Goal: Task Accomplishment & Management: Use online tool/utility

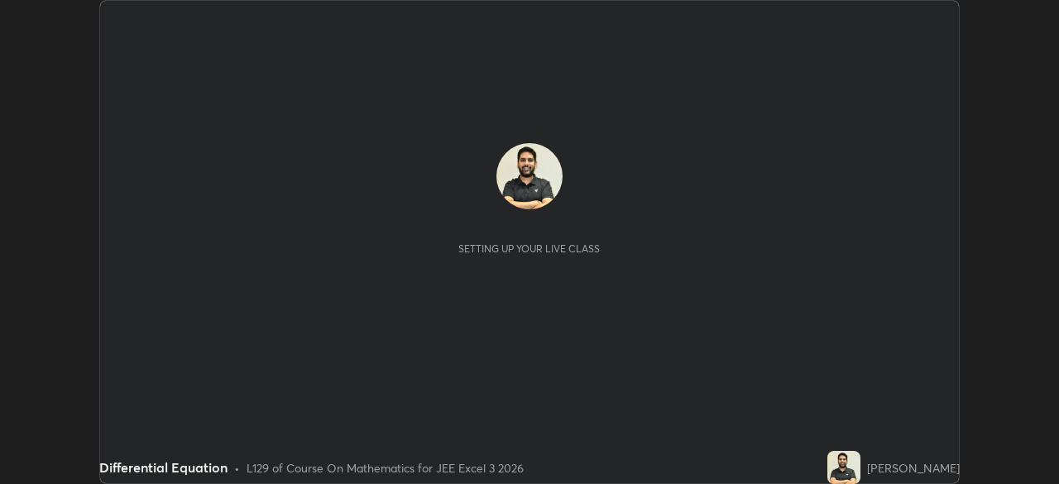
scroll to position [484, 1058]
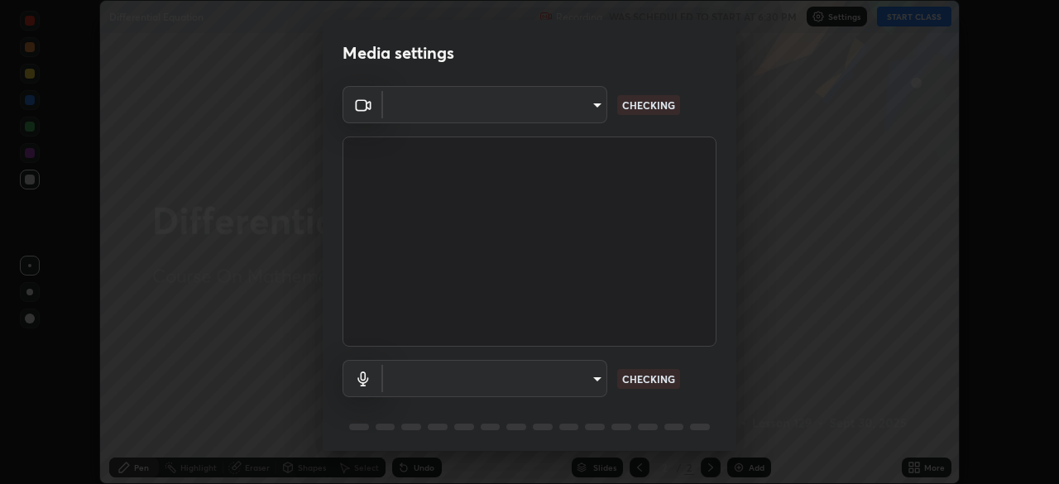
type input "718deecf834a2402e9859888758a2701a1d92989cf10273566d2a6ce3300f65d"
click at [428, 384] on body "Erase all Differential Equation Recording WAS SCHEDULED TO START AT 6:30 PM Set…" at bounding box center [529, 242] width 1059 height 484
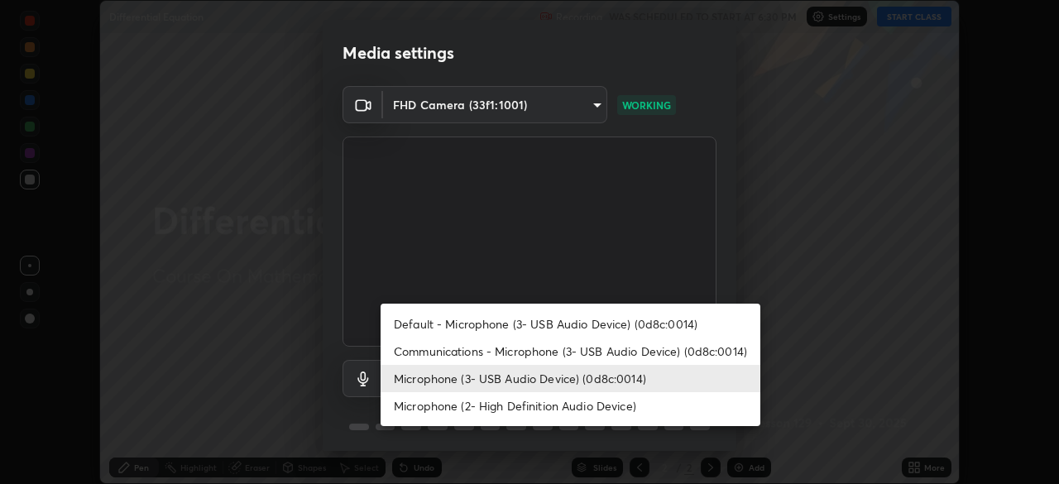
click at [470, 385] on li "Microphone (3- USB Audio Device) (0d8c:0014)" at bounding box center [571, 378] width 380 height 27
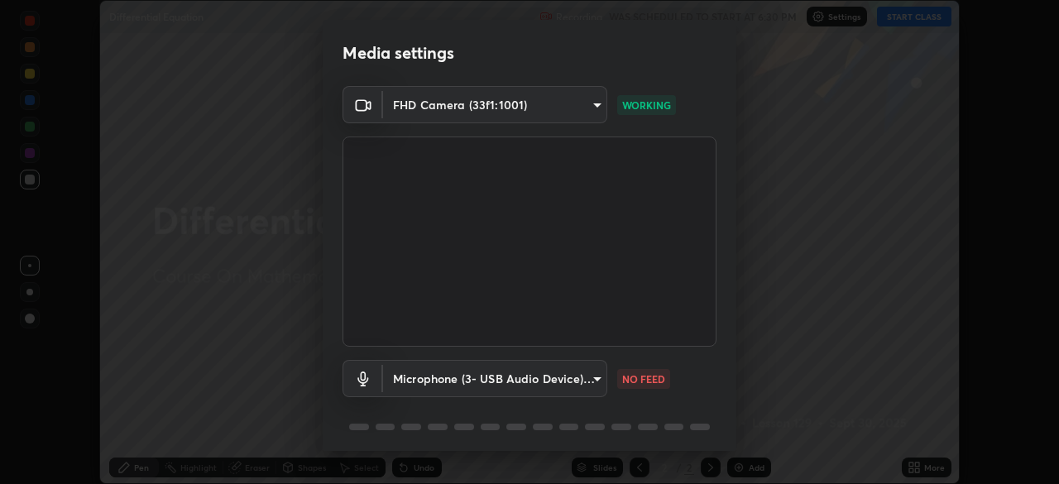
click at [438, 376] on body "Erase all Differential Equation Recording WAS SCHEDULED TO START AT 6:30 PM Set…" at bounding box center [529, 242] width 1059 height 484
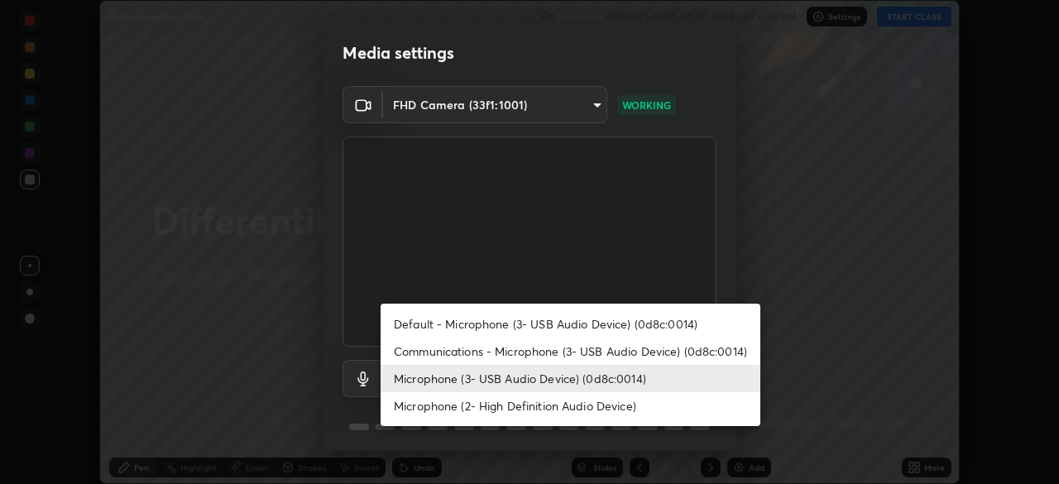
click at [435, 401] on li "Microphone (2- High Definition Audio Device)" at bounding box center [571, 405] width 380 height 27
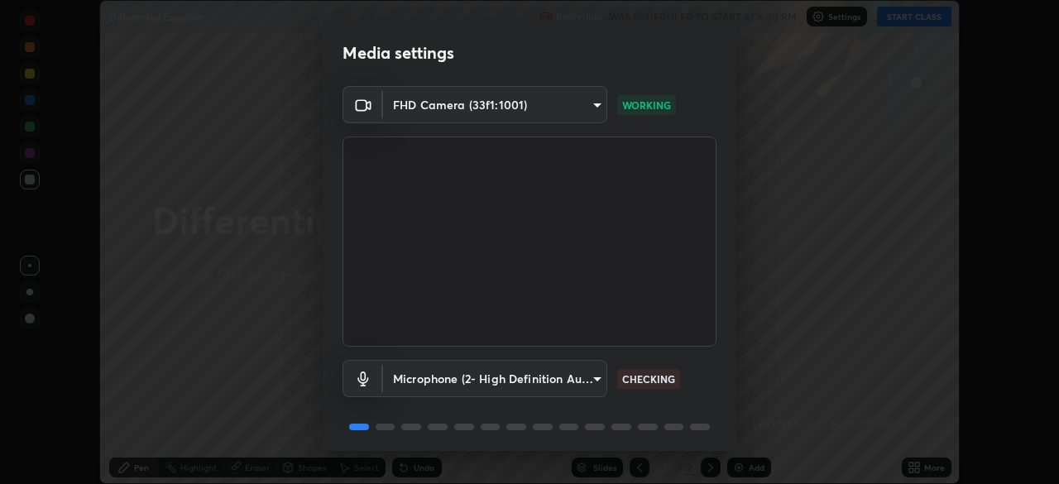
click at [408, 375] on body "Erase all Differential Equation Recording WAS SCHEDULED TO START AT 6:30 PM Set…" at bounding box center [529, 242] width 1059 height 484
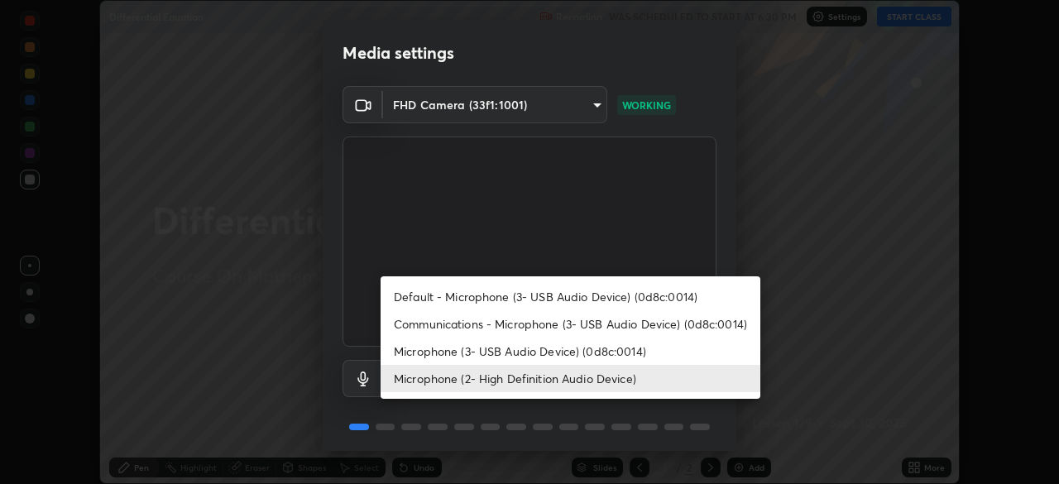
click at [418, 323] on li "Communications - Microphone (3- USB Audio Device) (0d8c:0014)" at bounding box center [571, 323] width 380 height 27
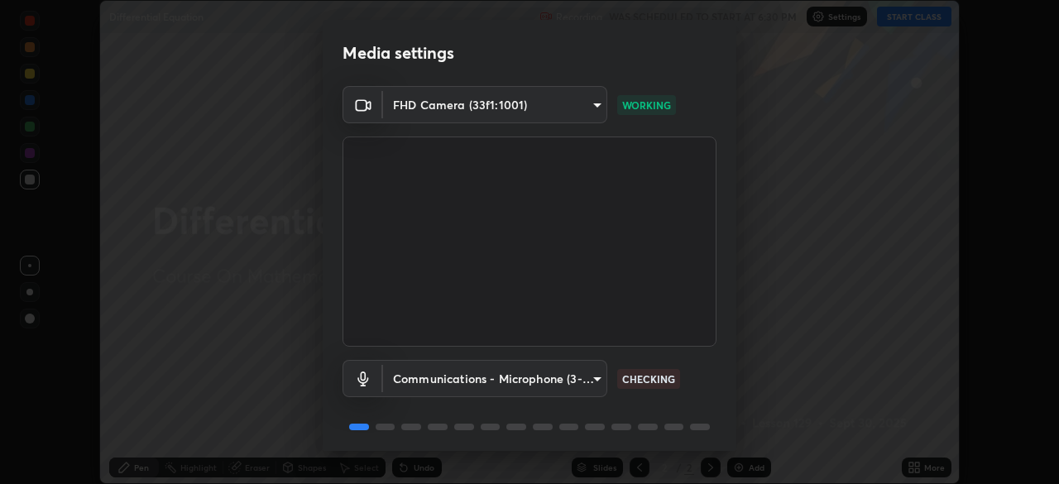
scroll to position [58, 0]
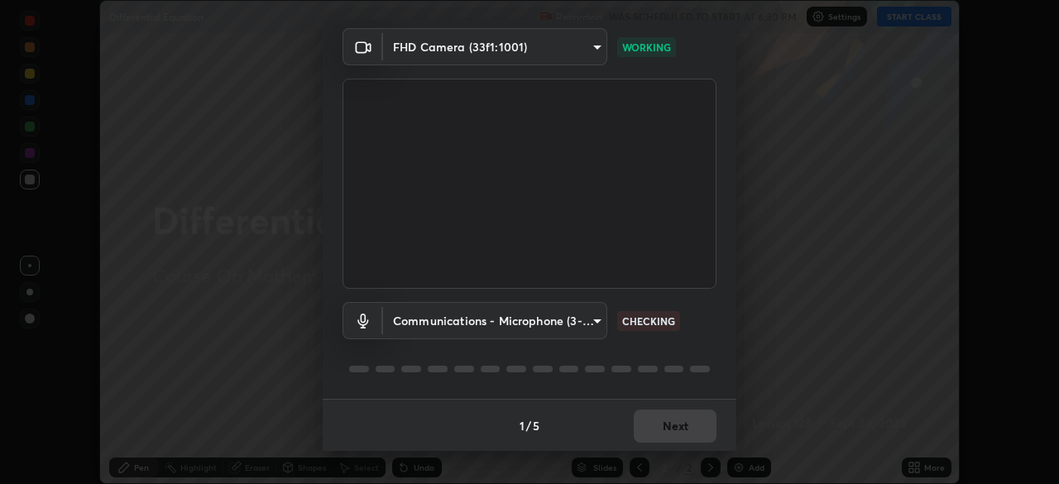
click at [431, 323] on body "Erase all Differential Equation Recording WAS SCHEDULED TO START AT 6:30 PM Set…" at bounding box center [529, 242] width 1059 height 484
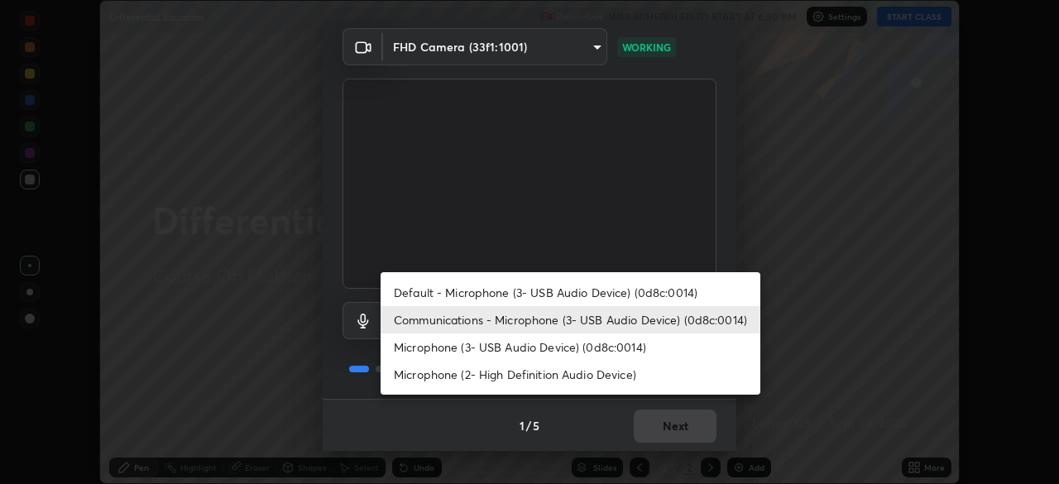
click at [432, 295] on li "Default - Microphone (3- USB Audio Device) (0d8c:0014)" at bounding box center [571, 292] width 380 height 27
type input "default"
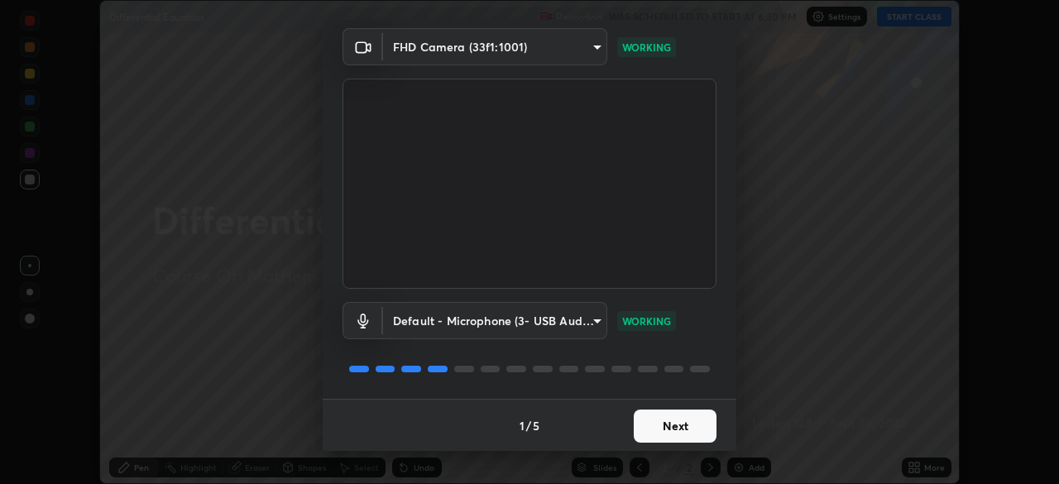
click at [654, 434] on button "Next" at bounding box center [675, 426] width 83 height 33
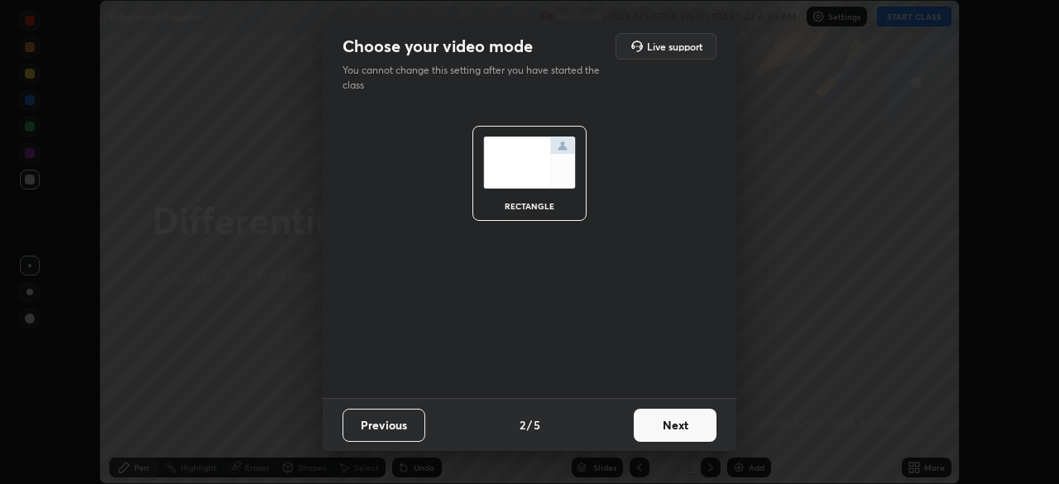
scroll to position [0, 0]
click at [665, 420] on button "Next" at bounding box center [675, 425] width 83 height 33
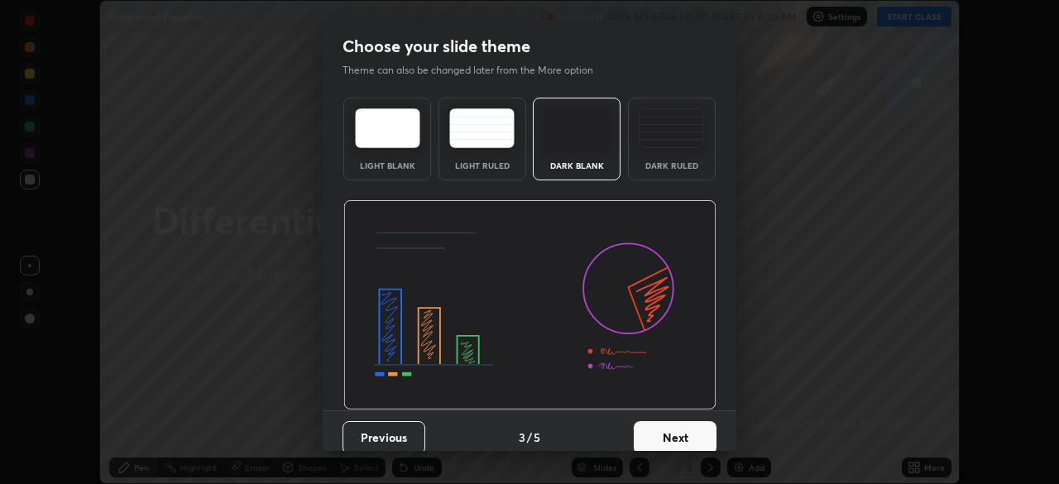
click at [674, 429] on button "Next" at bounding box center [675, 437] width 83 height 33
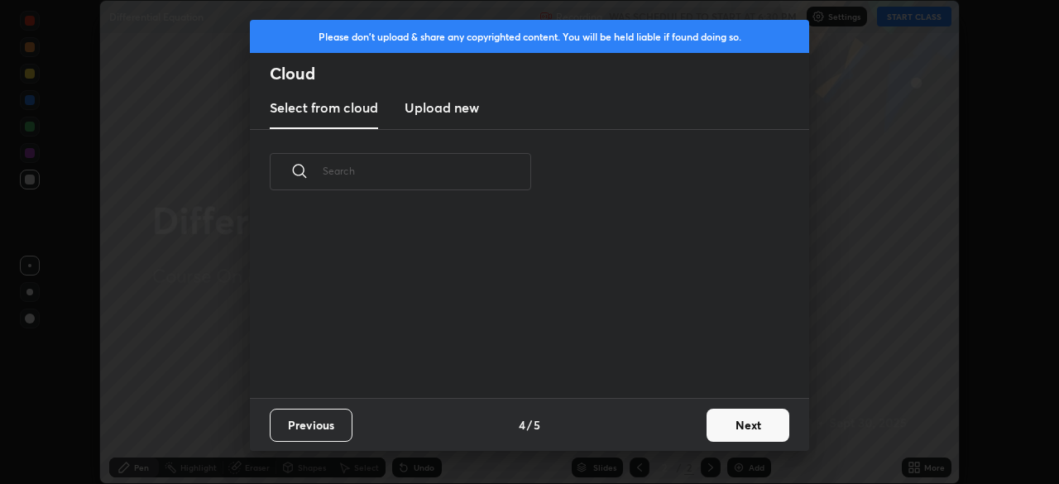
click at [677, 436] on div "Previous 4 / 5 Next" at bounding box center [529, 424] width 559 height 53
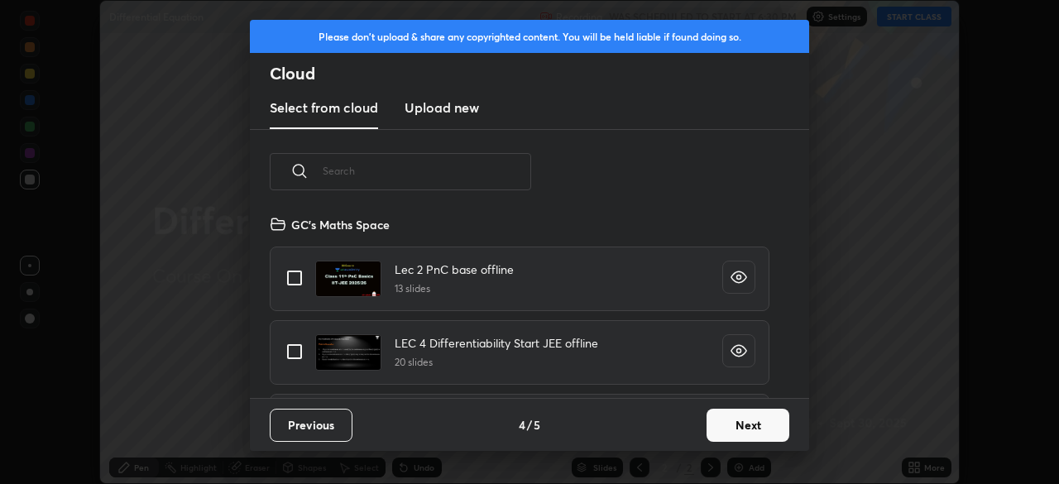
click at [715, 433] on button "Next" at bounding box center [748, 425] width 83 height 33
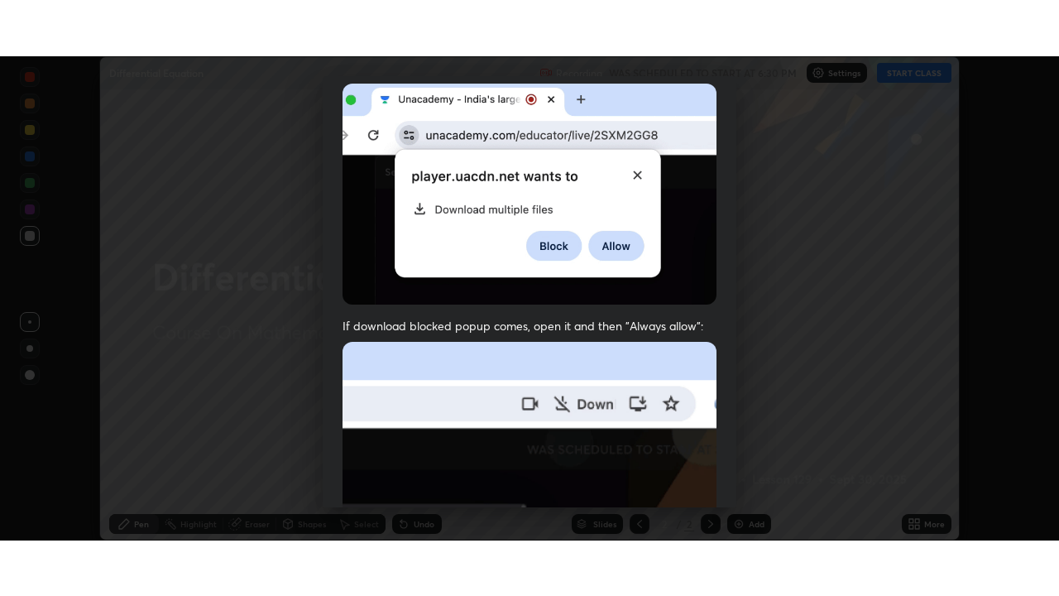
scroll to position [395, 0]
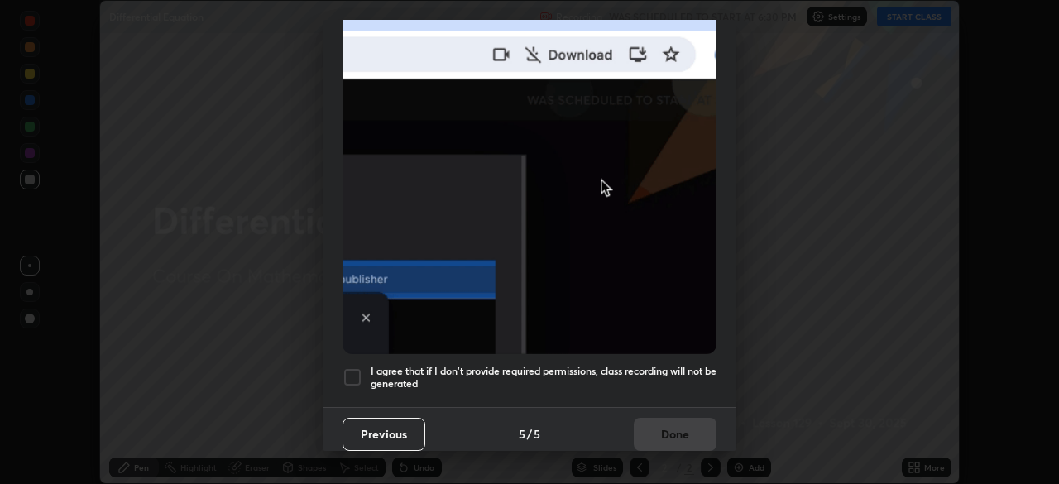
click at [352, 373] on div at bounding box center [353, 377] width 20 height 20
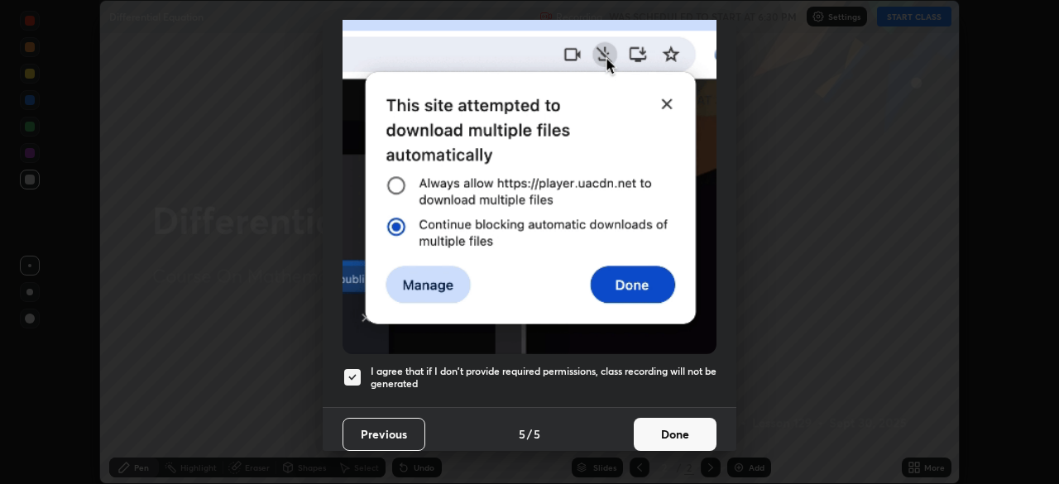
click at [663, 421] on button "Done" at bounding box center [675, 434] width 83 height 33
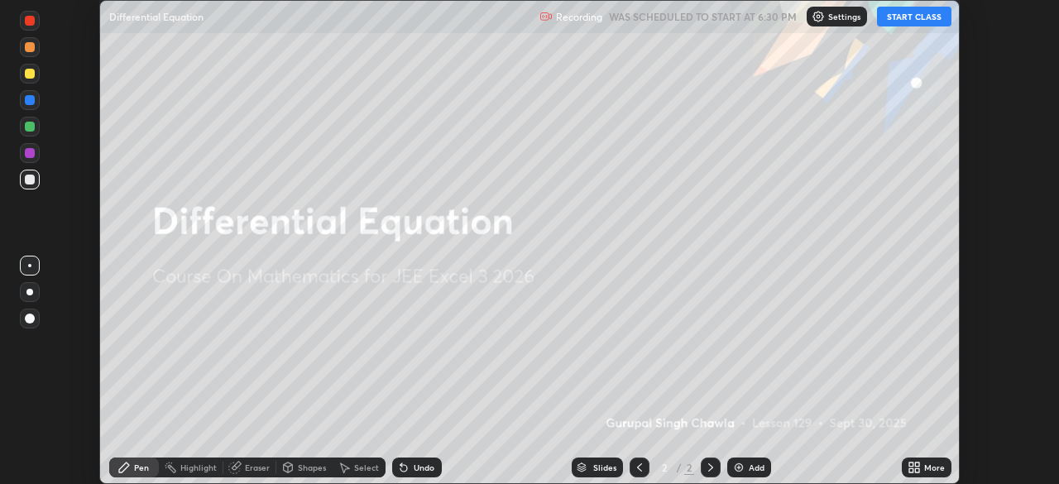
click at [912, 23] on button "START CLASS" at bounding box center [914, 17] width 74 height 20
click at [925, 475] on div "More" at bounding box center [927, 467] width 50 height 20
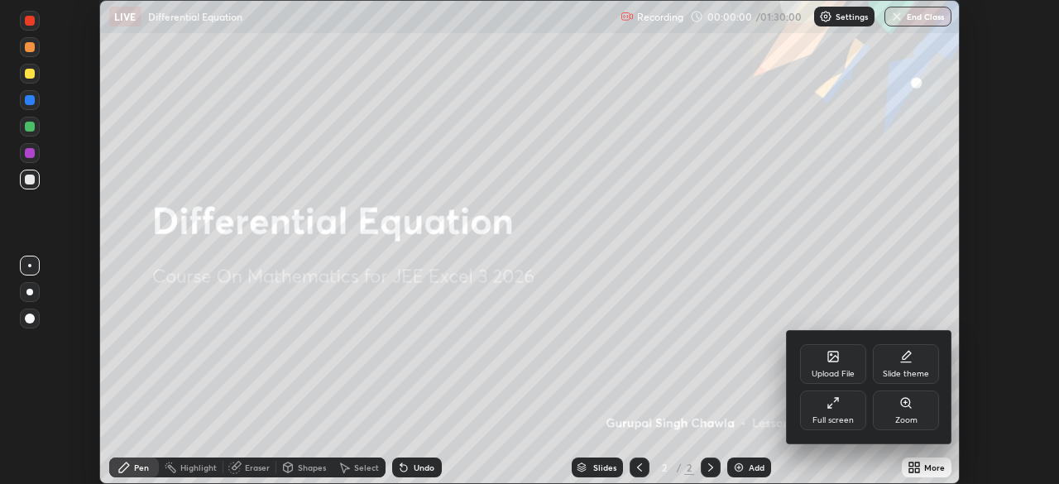
click at [786, 264] on div at bounding box center [529, 242] width 1059 height 484
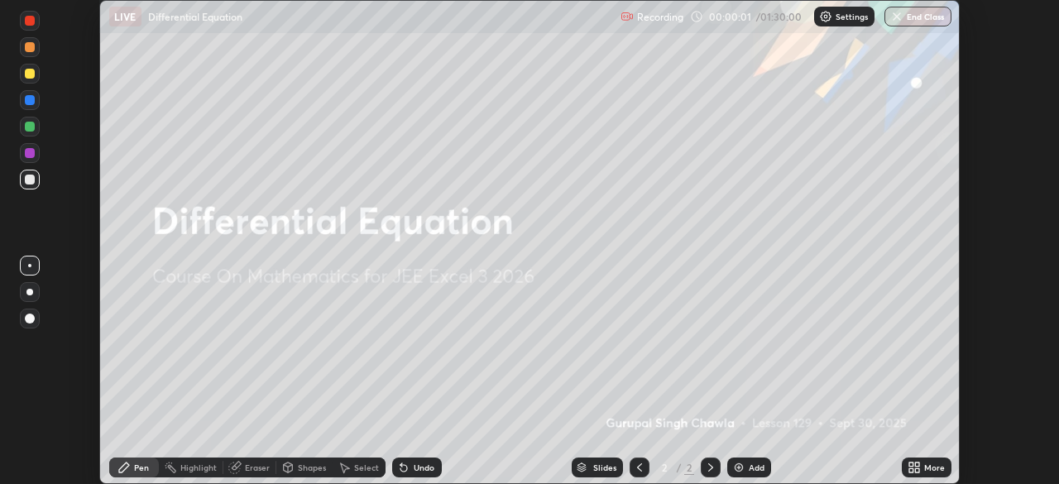
click at [917, 463] on icon at bounding box center [917, 464] width 4 height 4
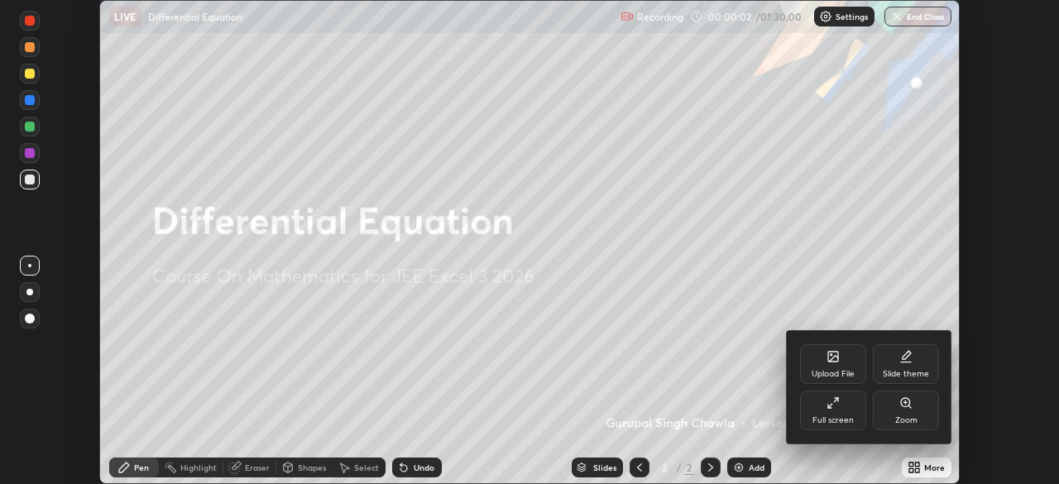
click at [857, 414] on div "Full screen" at bounding box center [833, 410] width 66 height 40
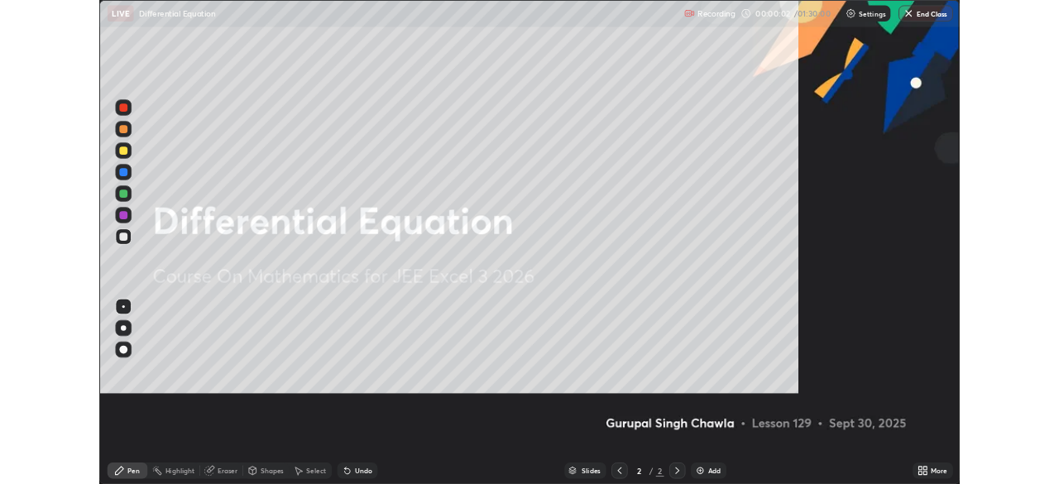
scroll to position [596, 1059]
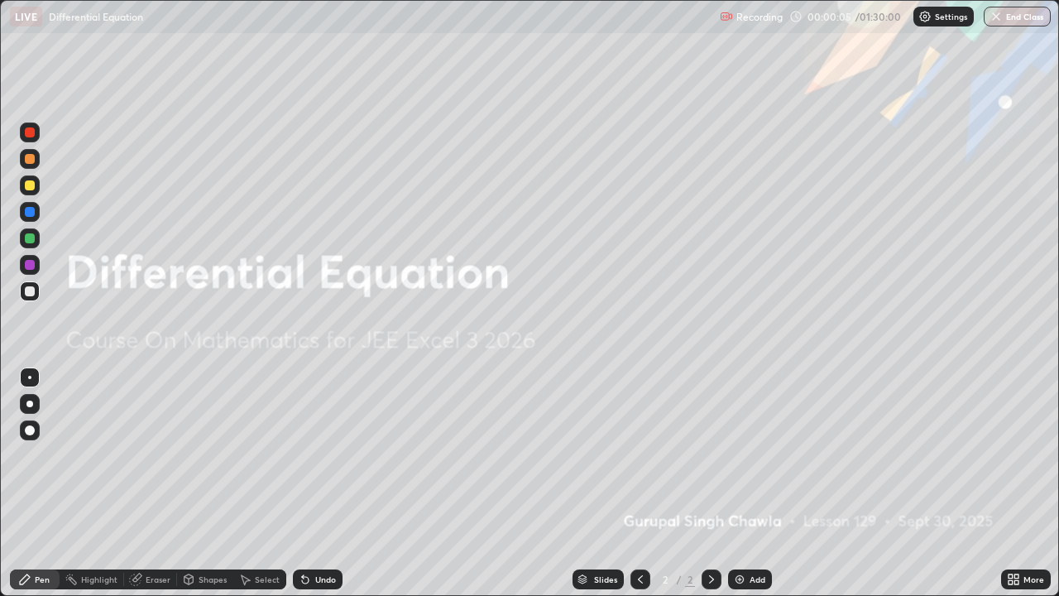
click at [745, 483] on div "Add" at bounding box center [750, 579] width 44 height 20
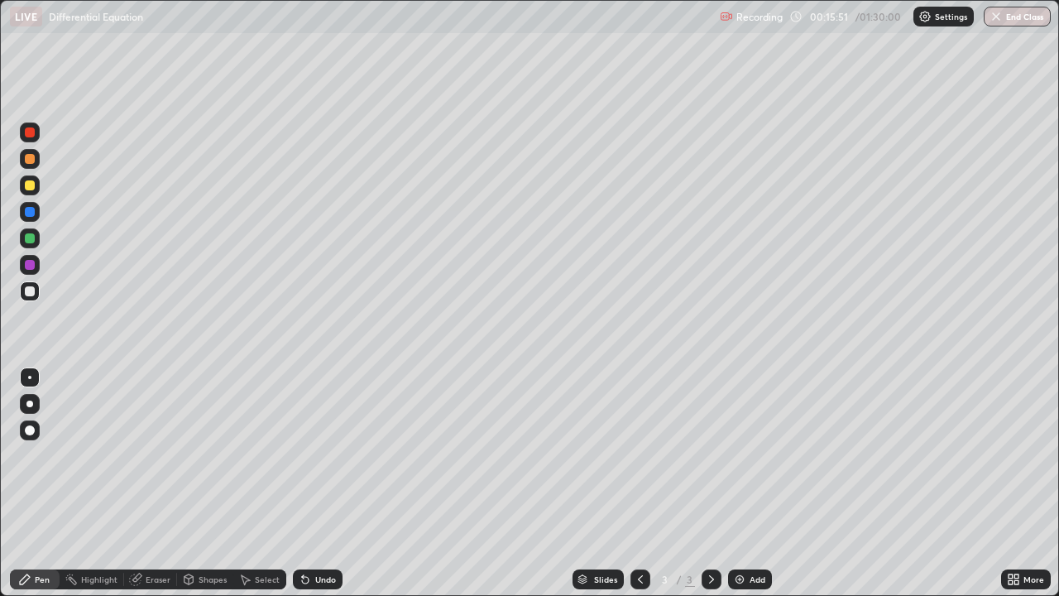
click at [746, 483] on div "Add" at bounding box center [750, 579] width 44 height 20
click at [740, 483] on img at bounding box center [739, 578] width 13 height 13
click at [34, 184] on div at bounding box center [30, 185] width 10 height 10
click at [30, 186] on div at bounding box center [30, 185] width 10 height 10
click at [37, 211] on div at bounding box center [30, 212] width 20 height 20
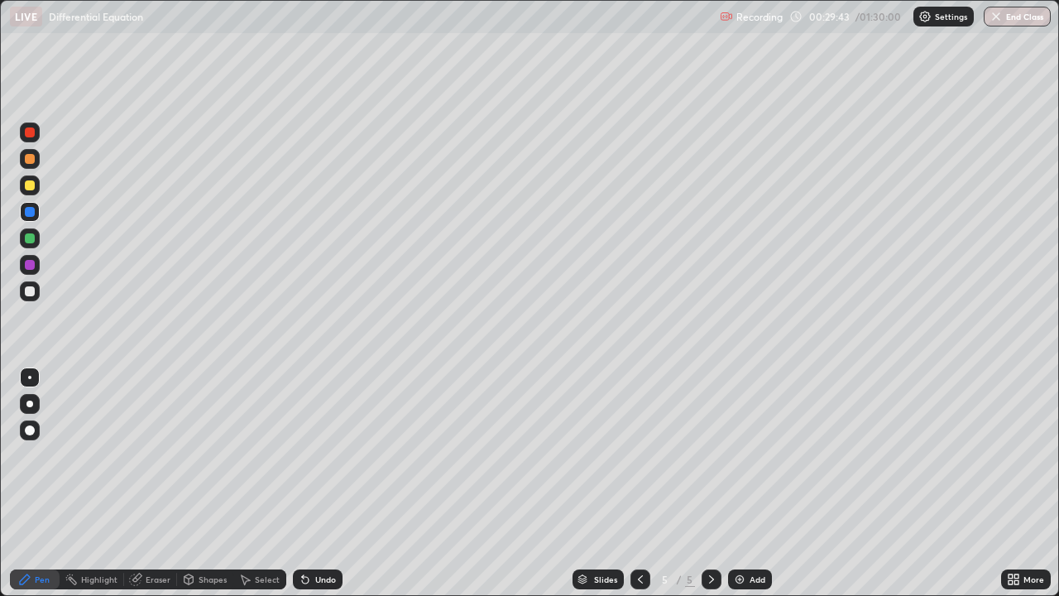
click at [31, 188] on div at bounding box center [30, 185] width 10 height 10
click at [302, 483] on icon at bounding box center [303, 576] width 2 height 2
click at [30, 404] on div at bounding box center [29, 403] width 7 height 7
click at [31, 293] on div at bounding box center [30, 291] width 10 height 10
click at [26, 293] on div at bounding box center [30, 291] width 10 height 10
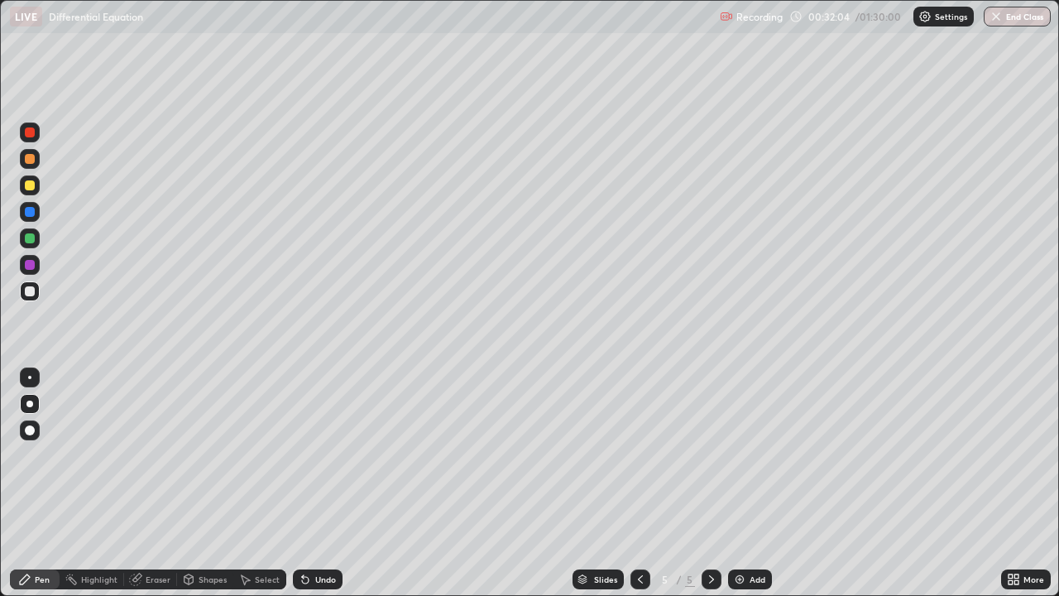
click at [30, 271] on div at bounding box center [30, 265] width 20 height 20
click at [199, 483] on div "Shapes" at bounding box center [213, 579] width 28 height 8
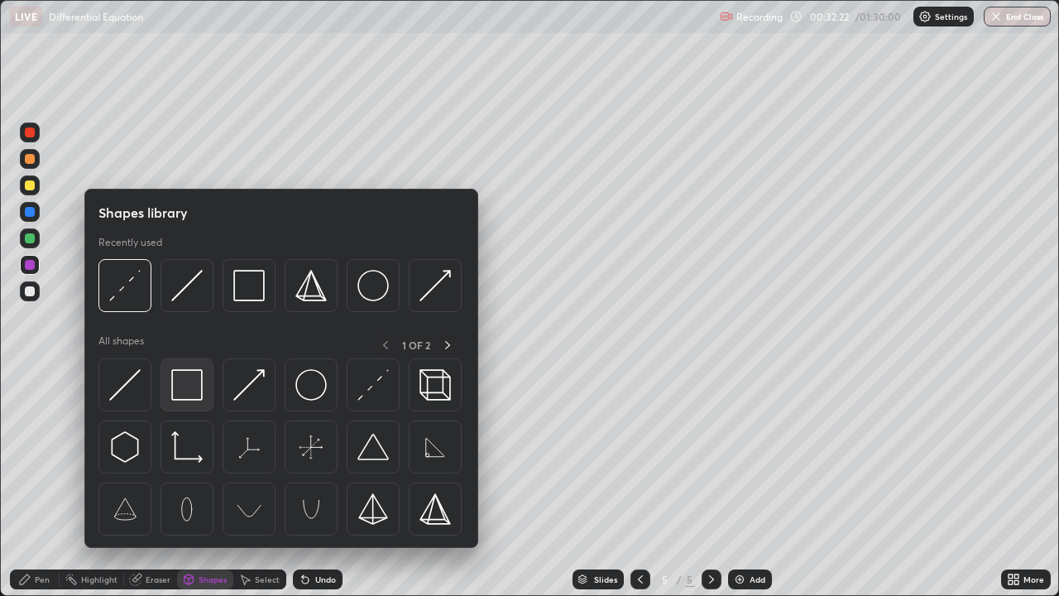
click at [184, 392] on img at bounding box center [186, 384] width 31 height 31
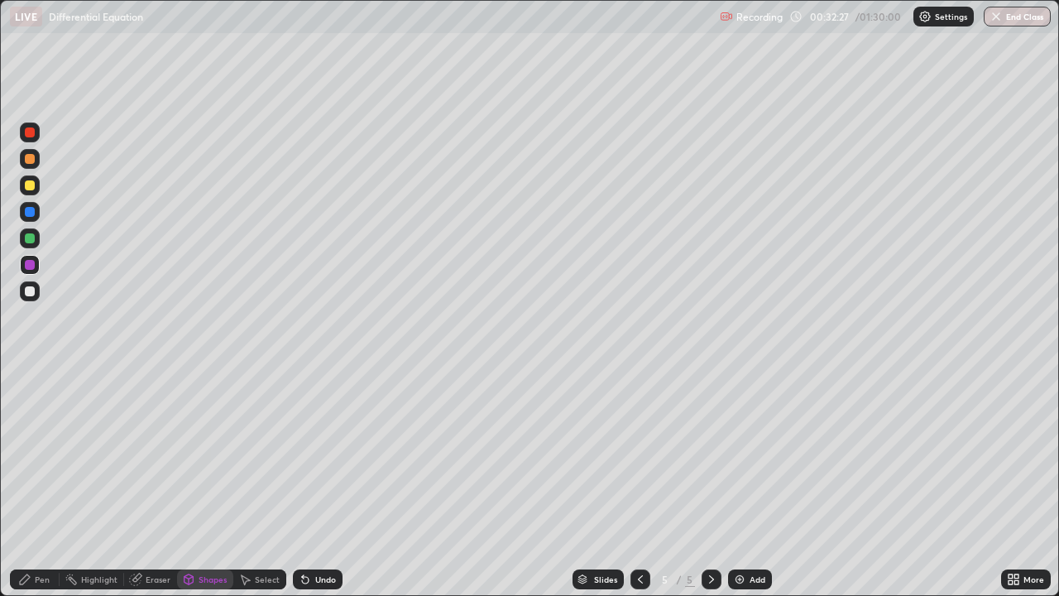
click at [35, 483] on div "Pen" at bounding box center [42, 579] width 15 height 8
click at [28, 298] on div at bounding box center [30, 291] width 20 height 20
click at [30, 265] on div at bounding box center [30, 265] width 10 height 10
click at [30, 293] on div at bounding box center [30, 291] width 10 height 10
click at [151, 483] on div "Eraser" at bounding box center [150, 579] width 53 height 20
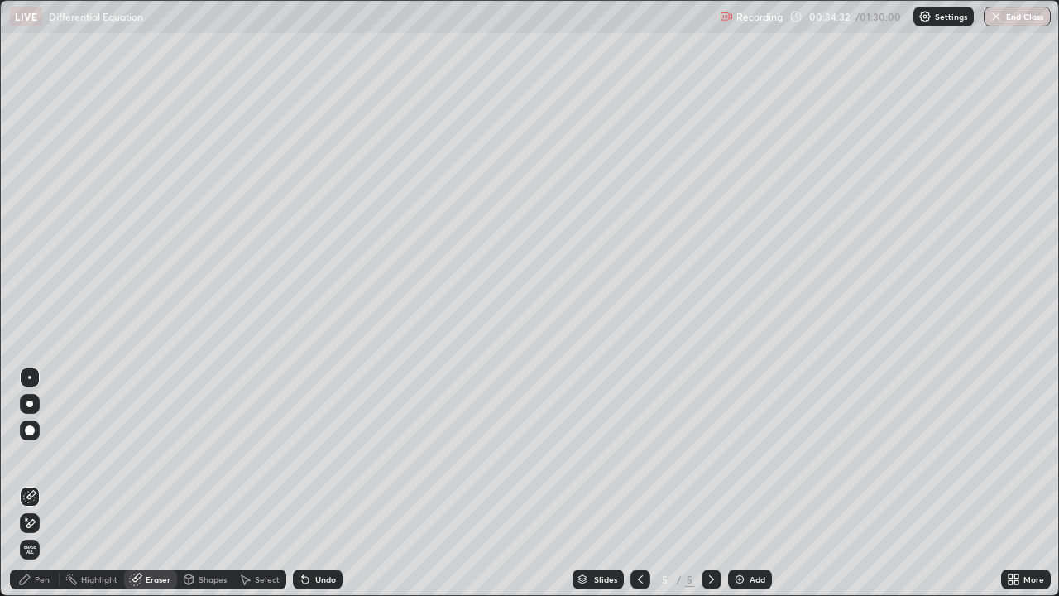
click at [41, 483] on div "Pen" at bounding box center [42, 579] width 15 height 8
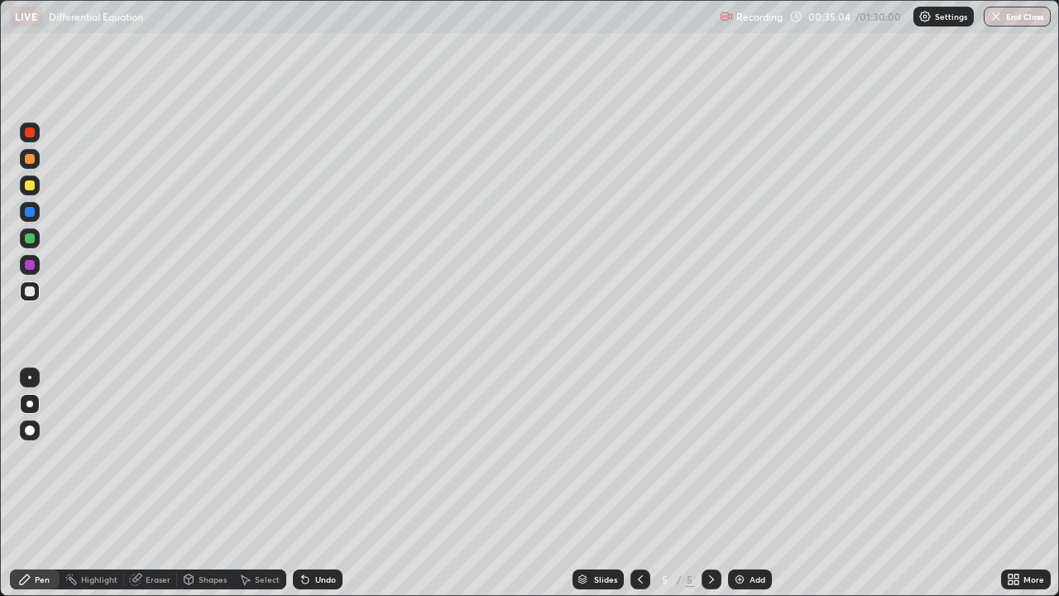
click at [313, 483] on div "Undo" at bounding box center [318, 579] width 50 height 20
click at [328, 483] on div "Undo" at bounding box center [325, 579] width 21 height 8
click at [326, 483] on div "Undo" at bounding box center [325, 579] width 21 height 8
click at [32, 240] on div at bounding box center [30, 238] width 10 height 10
click at [31, 291] on div at bounding box center [30, 291] width 10 height 10
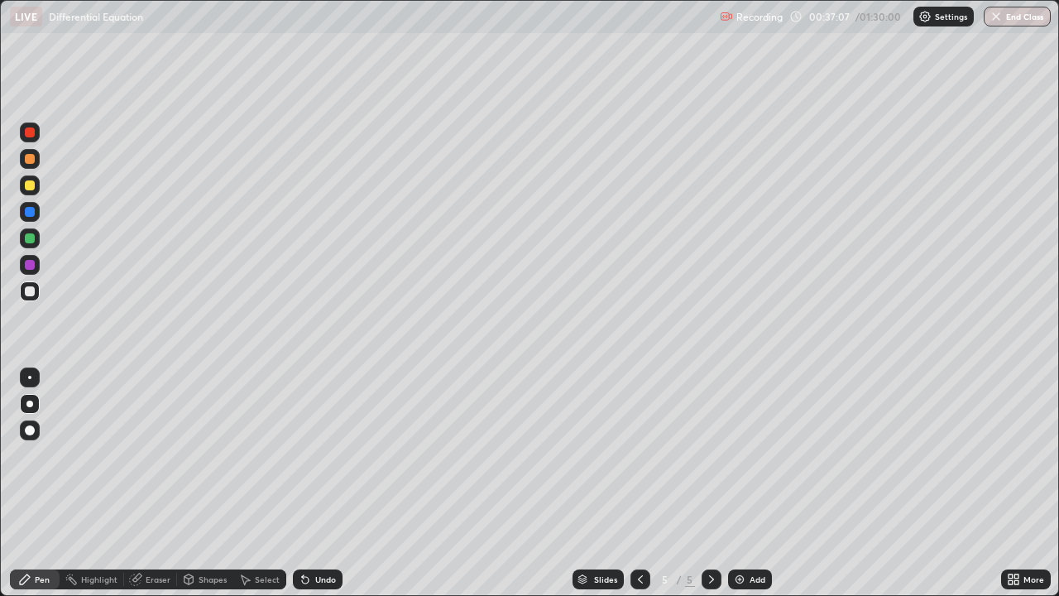
click at [30, 264] on div at bounding box center [30, 265] width 10 height 10
click at [29, 236] on div at bounding box center [30, 238] width 10 height 10
click at [323, 483] on div "Undo" at bounding box center [325, 579] width 21 height 8
click at [31, 298] on div at bounding box center [30, 291] width 20 height 20
click at [31, 266] on div at bounding box center [30, 265] width 10 height 10
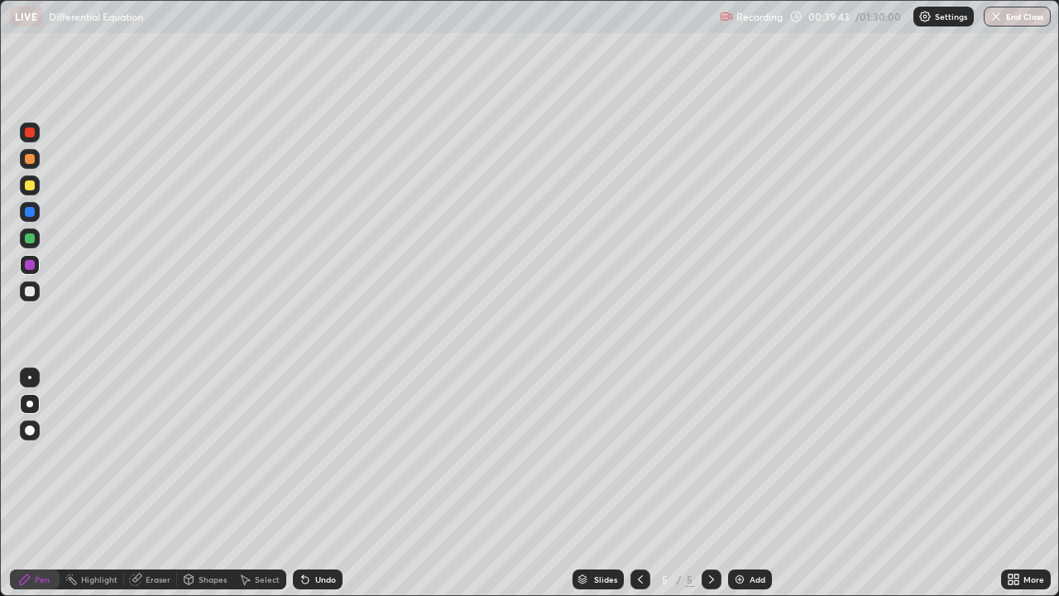
click at [750, 483] on div "Add" at bounding box center [758, 579] width 16 height 8
click at [30, 185] on div at bounding box center [30, 185] width 10 height 10
click at [34, 132] on div at bounding box center [30, 132] width 10 height 10
click at [27, 190] on div at bounding box center [30, 185] width 20 height 20
click at [315, 483] on div "Undo" at bounding box center [325, 579] width 21 height 8
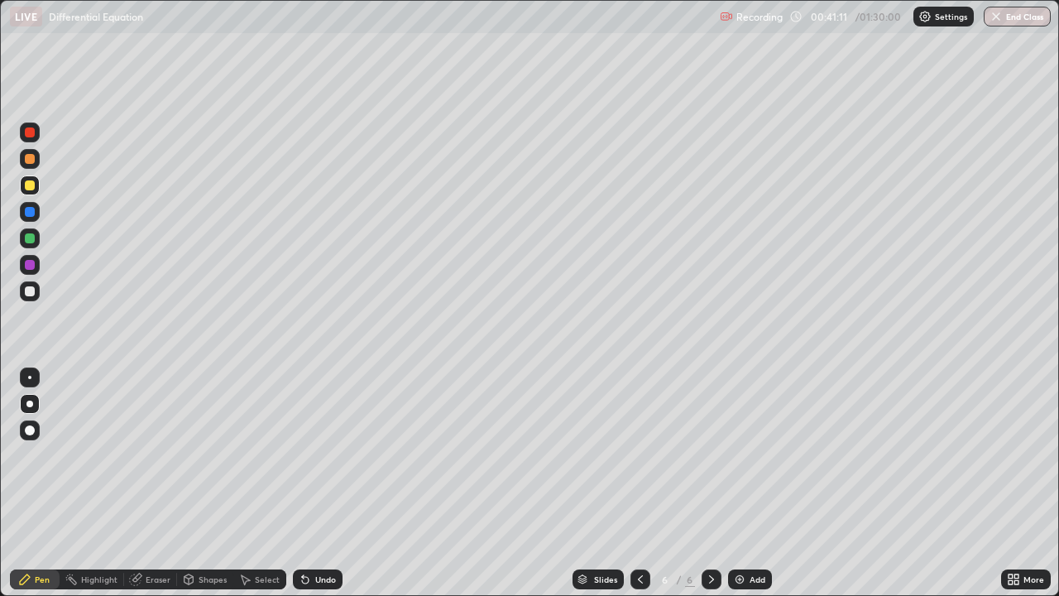
click at [27, 182] on div at bounding box center [30, 185] width 10 height 10
click at [35, 296] on div at bounding box center [30, 291] width 20 height 20
click at [639, 483] on icon at bounding box center [640, 578] width 13 height 13
click at [707, 483] on icon at bounding box center [711, 578] width 13 height 13
click at [162, 483] on div "Eraser" at bounding box center [158, 579] width 25 height 8
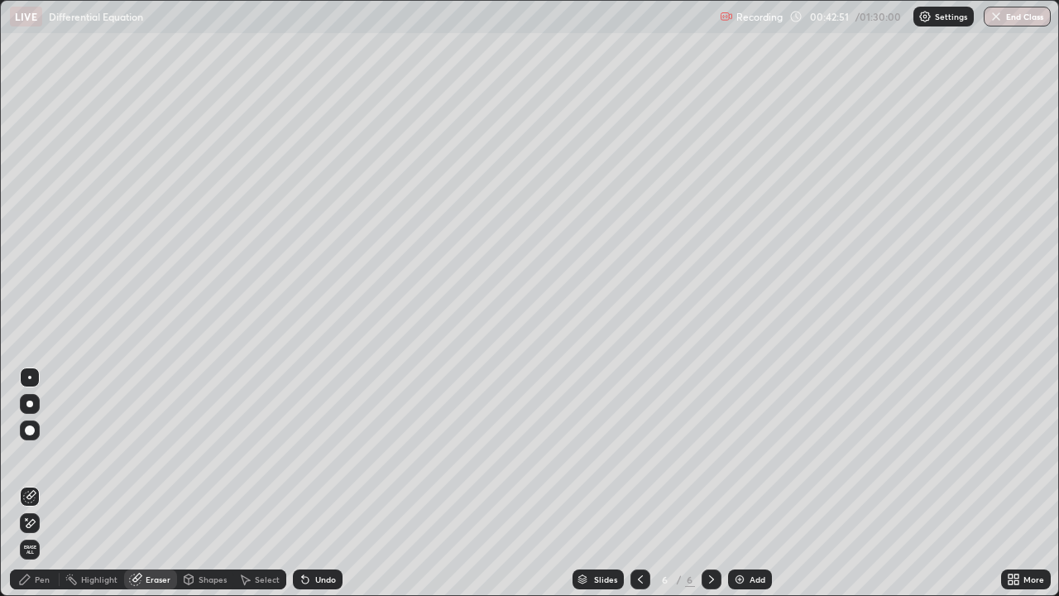
click at [25, 483] on icon at bounding box center [25, 579] width 10 height 10
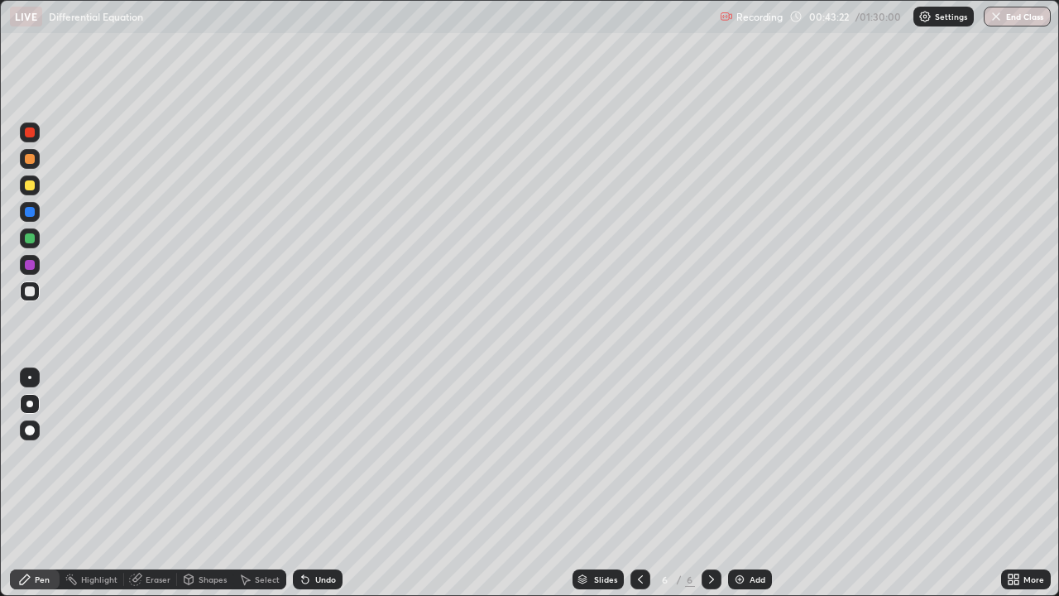
click at [637, 483] on icon at bounding box center [640, 578] width 13 height 13
click at [708, 483] on icon at bounding box center [711, 578] width 13 height 13
click at [33, 266] on div at bounding box center [30, 265] width 10 height 10
click at [1011, 483] on icon at bounding box center [1013, 578] width 13 height 13
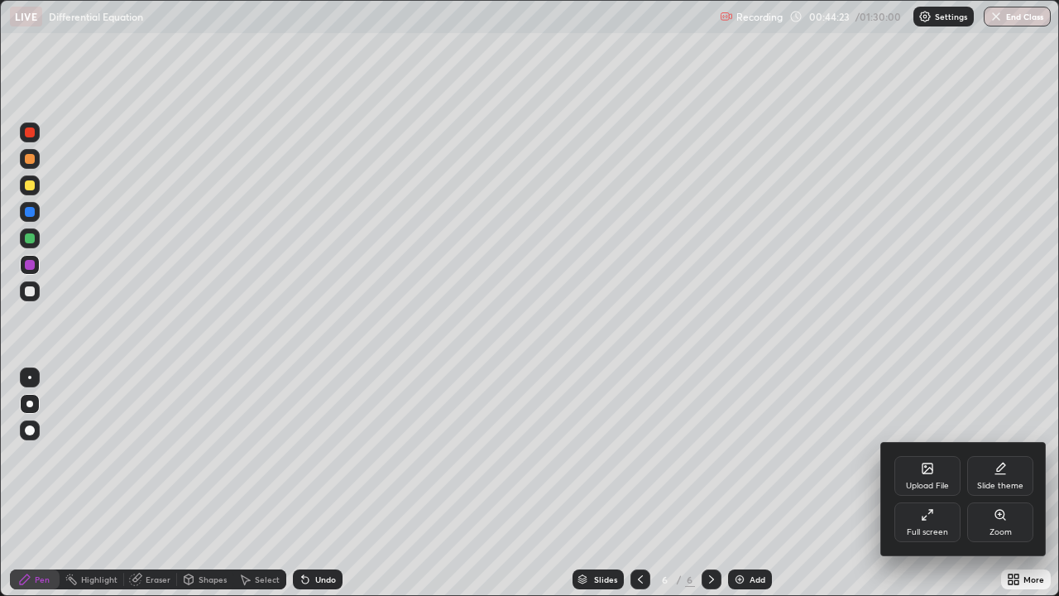
click at [928, 483] on div "Full screen" at bounding box center [927, 532] width 41 height 8
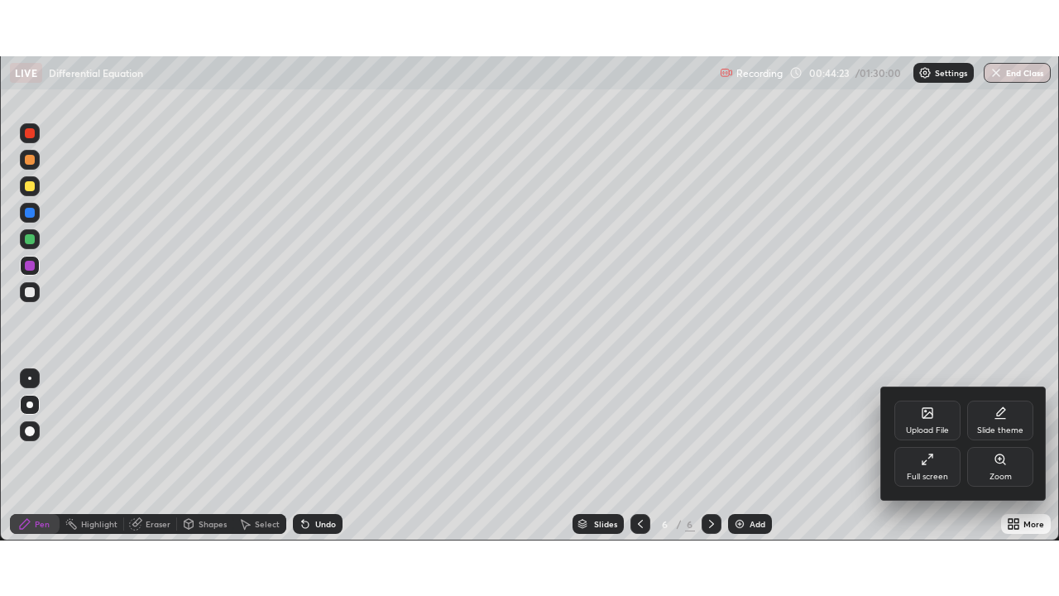
scroll to position [82245, 81671]
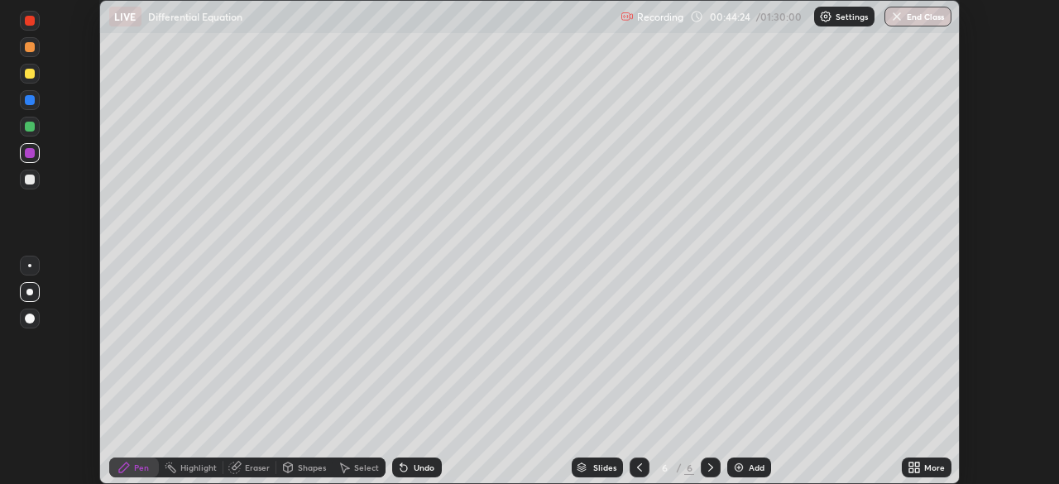
click at [927, 468] on div "More" at bounding box center [934, 467] width 21 height 8
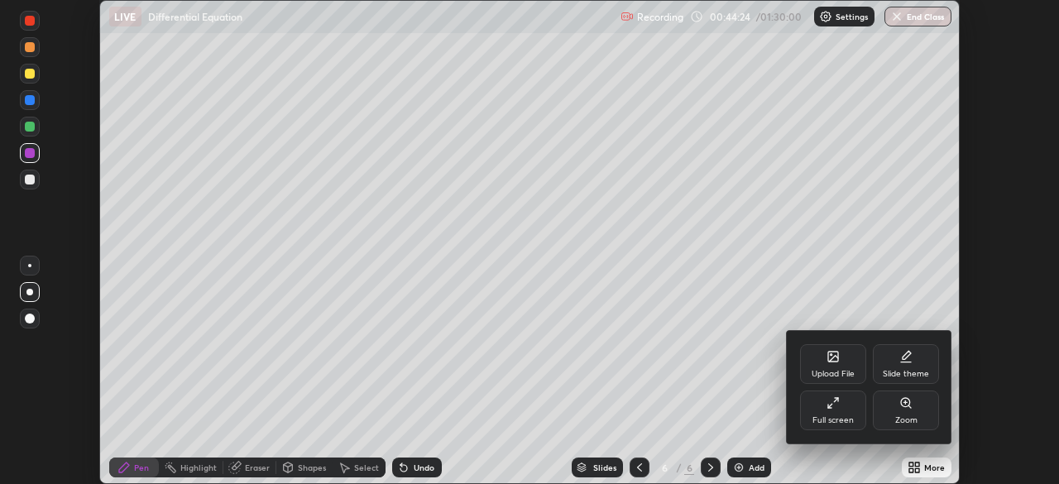
click at [853, 423] on div "Full screen" at bounding box center [833, 410] width 66 height 40
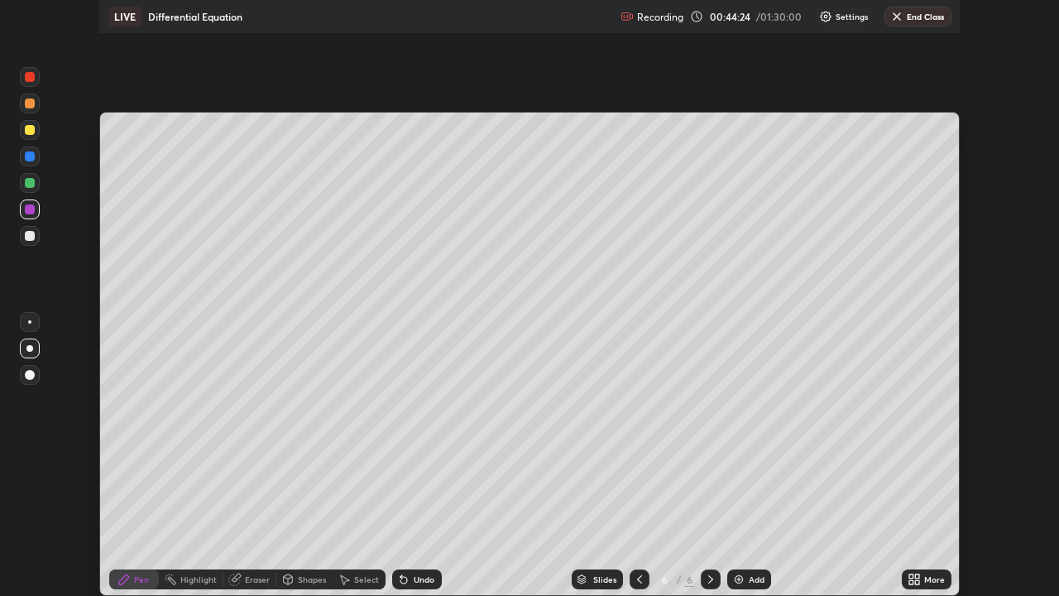
scroll to position [596, 1059]
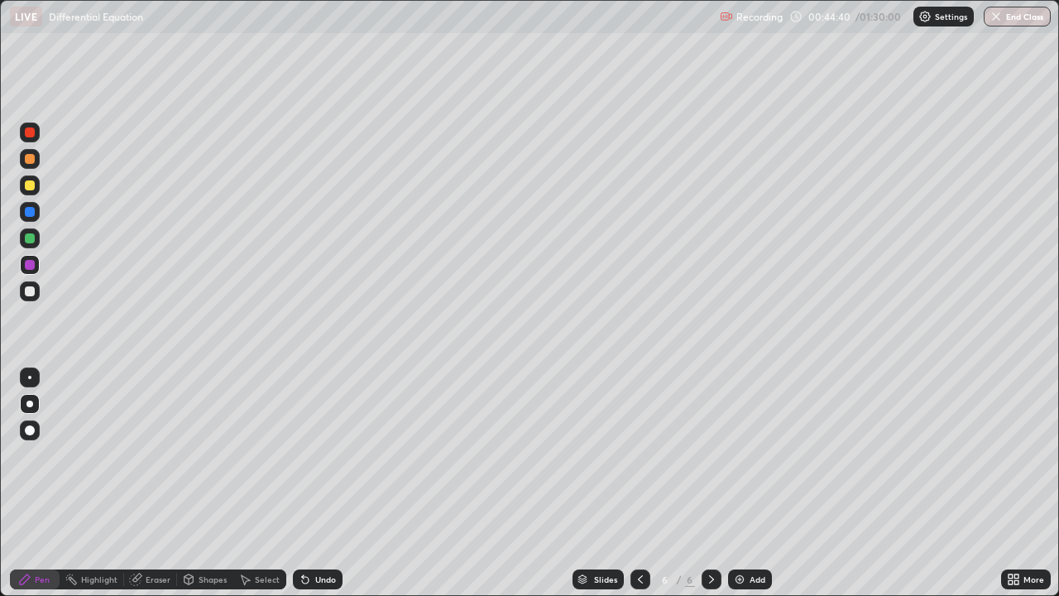
click at [313, 483] on div "Undo" at bounding box center [318, 579] width 50 height 20
click at [271, 483] on div "Select" at bounding box center [267, 579] width 25 height 8
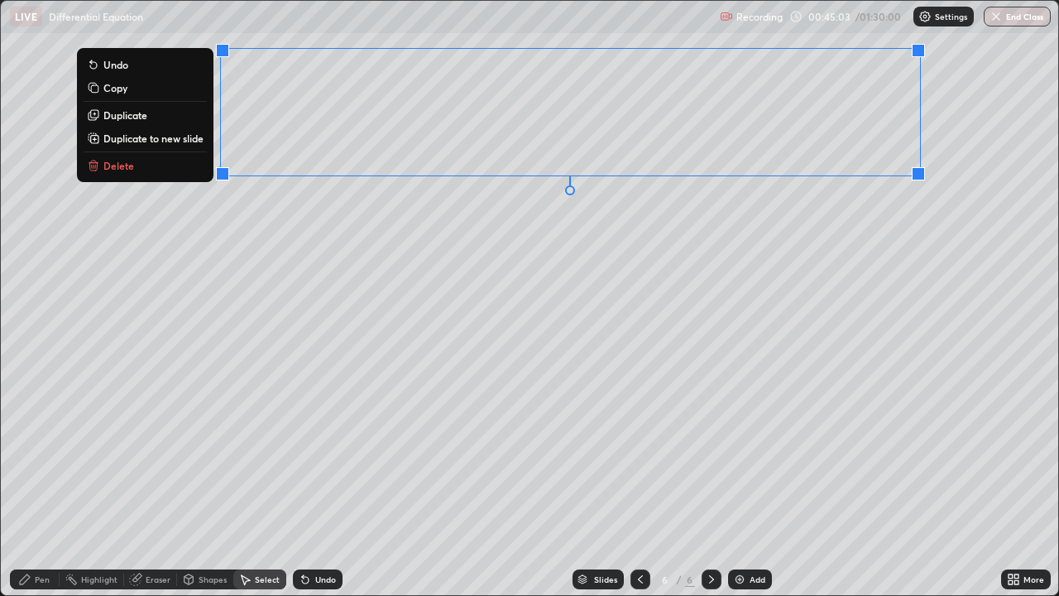
click at [152, 113] on button "Duplicate" at bounding box center [145, 115] width 123 height 20
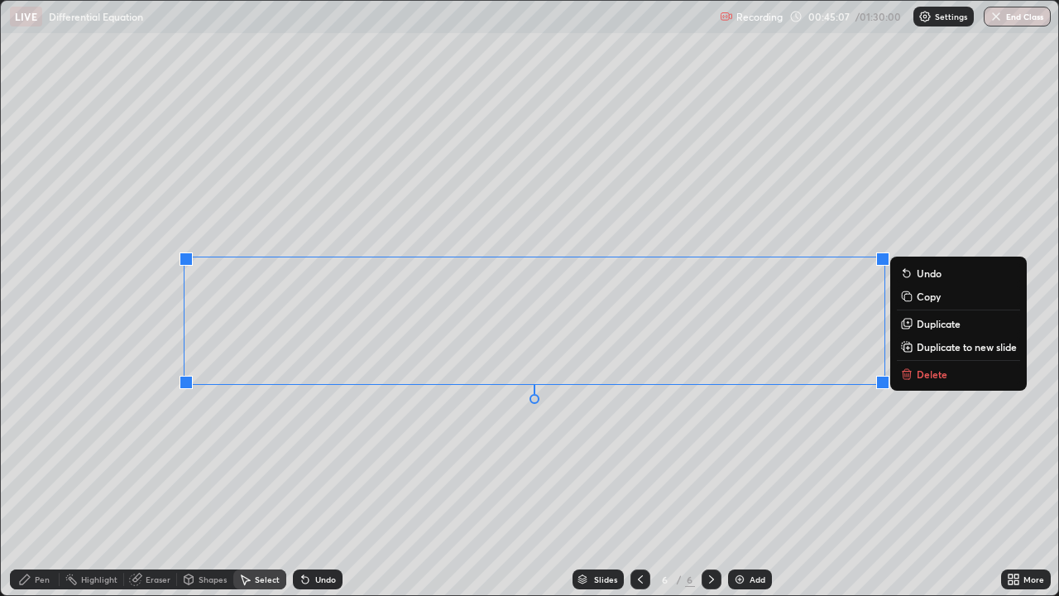
click at [43, 483] on div "Pen" at bounding box center [42, 579] width 15 height 8
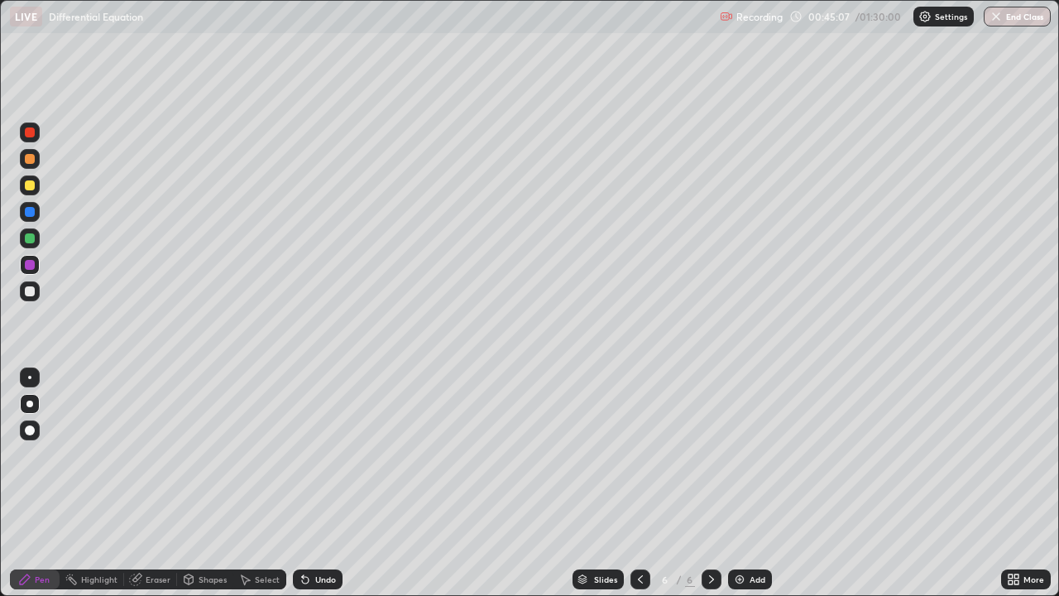
click at [141, 483] on icon at bounding box center [135, 578] width 13 height 13
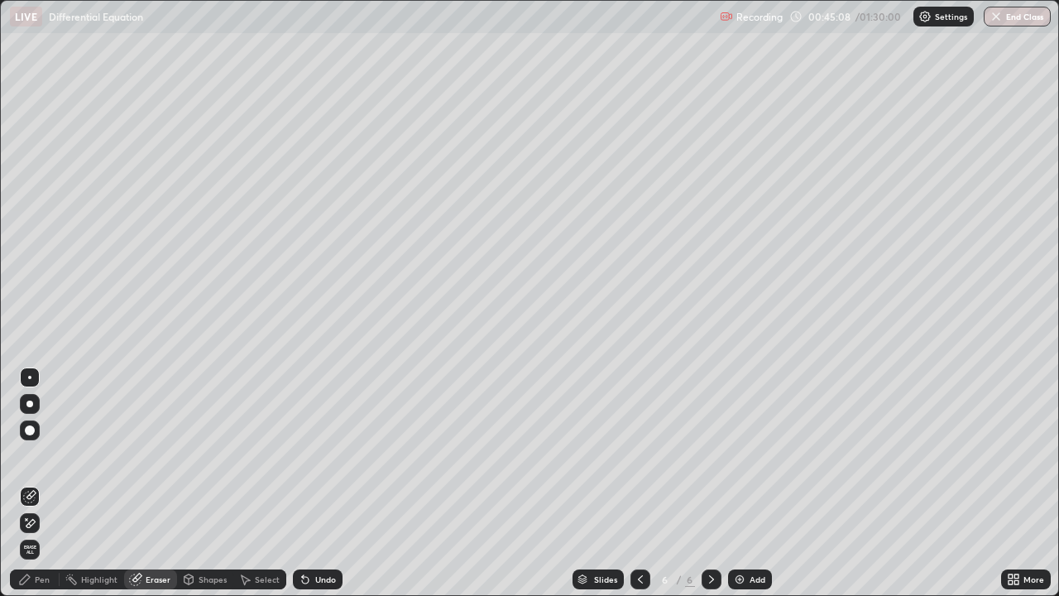
click at [26, 483] on icon at bounding box center [27, 519] width 2 height 2
click at [50, 483] on div "Pen" at bounding box center [35, 579] width 50 height 20
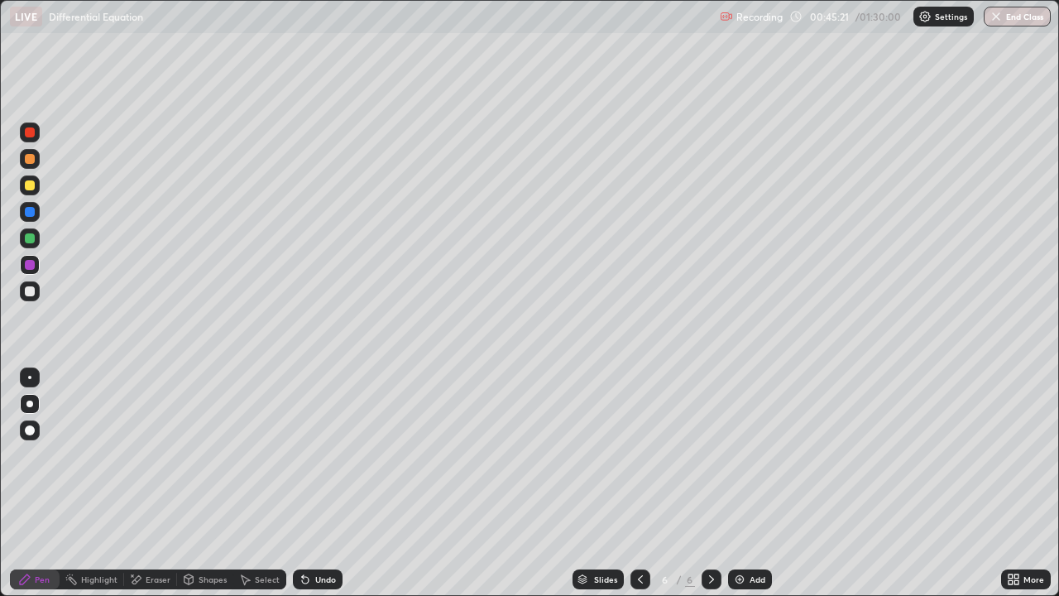
click at [29, 295] on div at bounding box center [30, 291] width 10 height 10
click at [262, 483] on div "Select" at bounding box center [267, 579] width 25 height 8
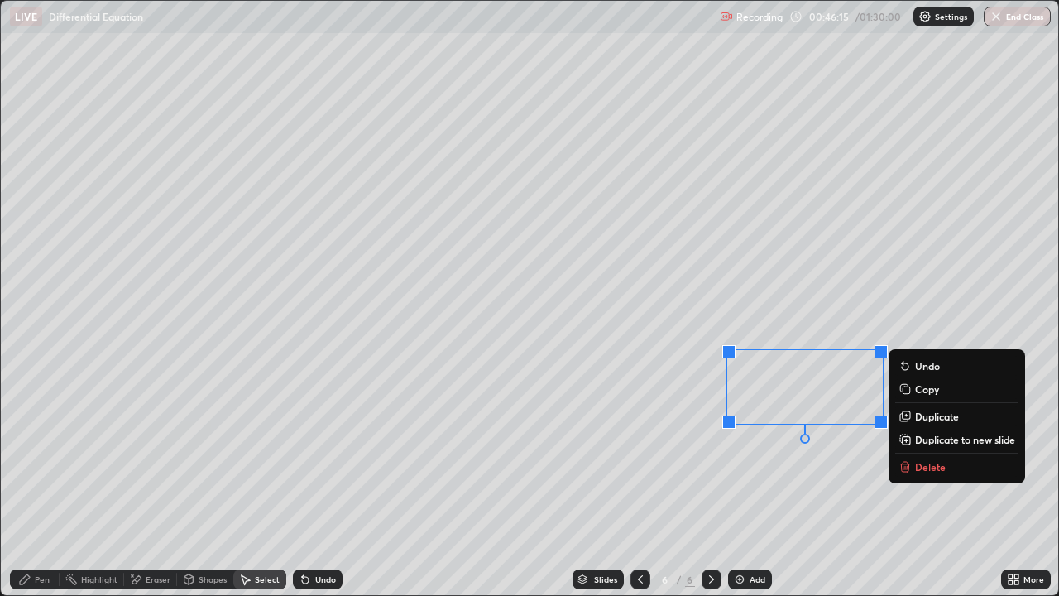
click at [44, 483] on div "Pen" at bounding box center [42, 579] width 15 height 8
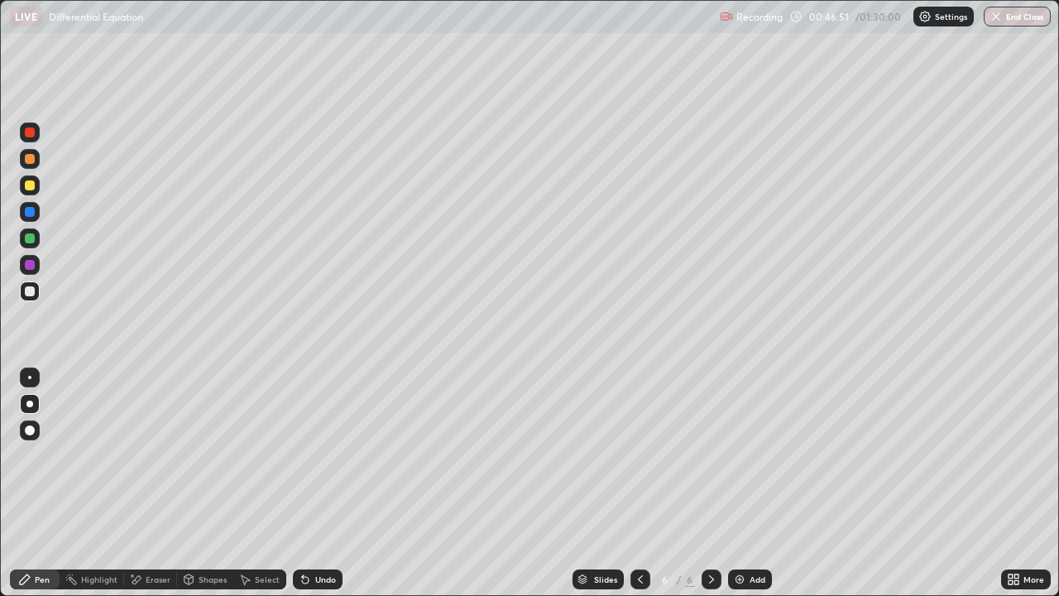
click at [314, 483] on div "Undo" at bounding box center [318, 579] width 50 height 20
click at [31, 295] on div at bounding box center [30, 291] width 10 height 10
click at [30, 266] on div at bounding box center [30, 265] width 10 height 10
click at [160, 483] on div "Eraser" at bounding box center [158, 579] width 25 height 8
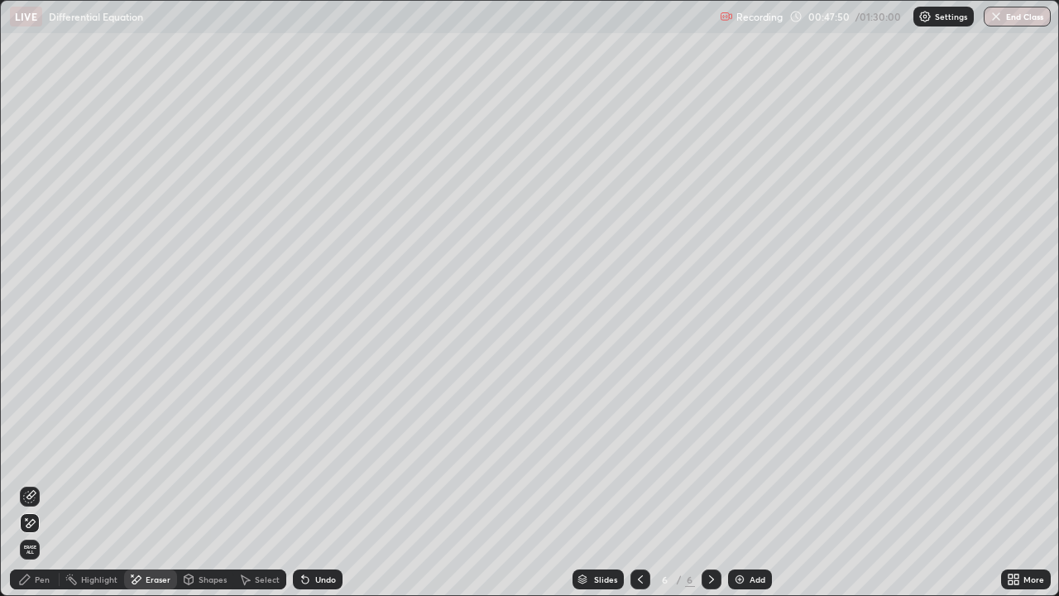
click at [30, 483] on div "Pen" at bounding box center [35, 579] width 50 height 20
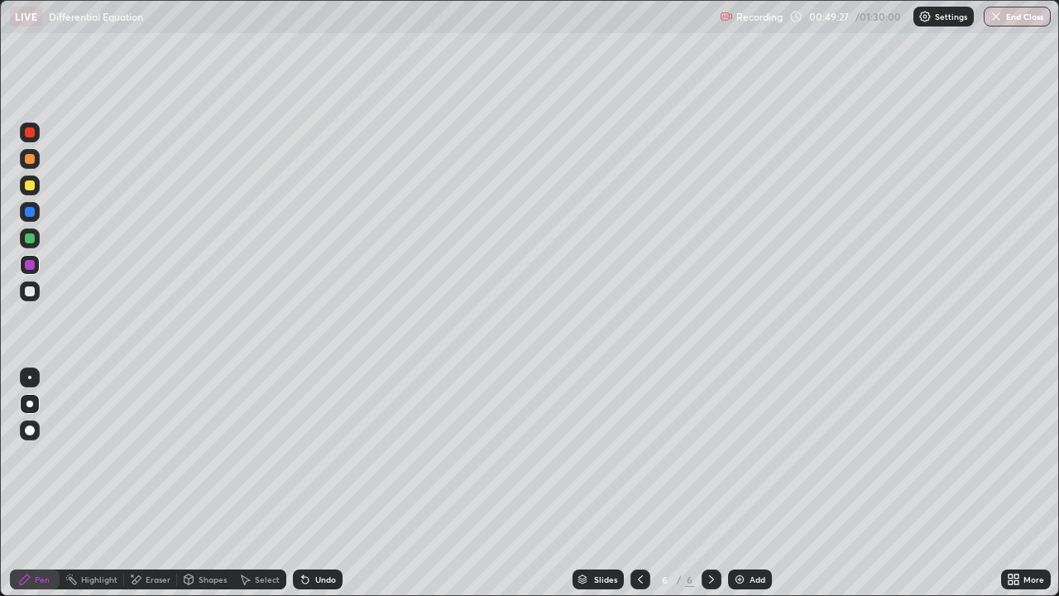
click at [635, 483] on icon at bounding box center [640, 578] width 13 height 13
click at [710, 483] on icon at bounding box center [711, 578] width 13 height 13
click at [149, 483] on div "Eraser" at bounding box center [158, 579] width 25 height 8
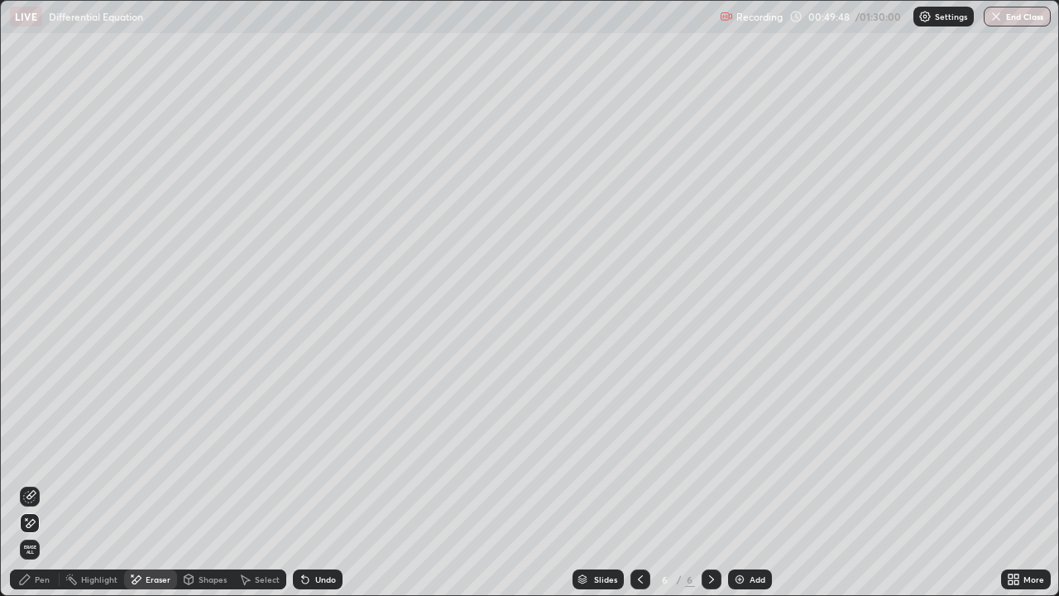
click at [34, 483] on icon at bounding box center [30, 523] width 9 height 8
click at [27, 483] on div "Pen" at bounding box center [35, 579] width 50 height 20
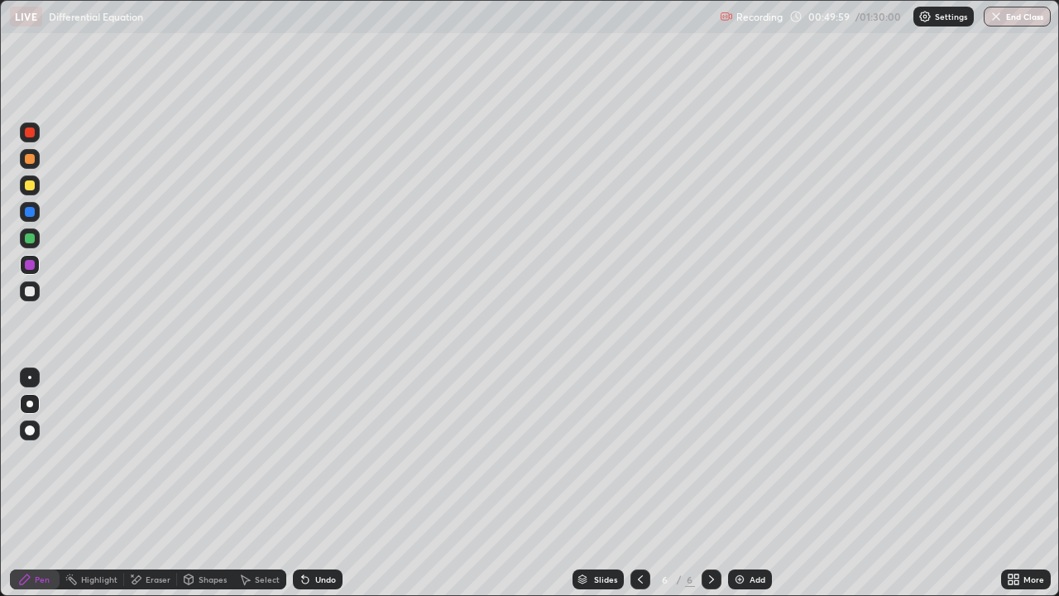
click at [750, 483] on div "Add" at bounding box center [758, 579] width 16 height 8
click at [644, 483] on icon at bounding box center [640, 578] width 13 height 13
click at [711, 483] on icon at bounding box center [711, 578] width 13 height 13
click at [640, 483] on icon at bounding box center [640, 578] width 13 height 13
click at [26, 292] on div at bounding box center [30, 291] width 10 height 10
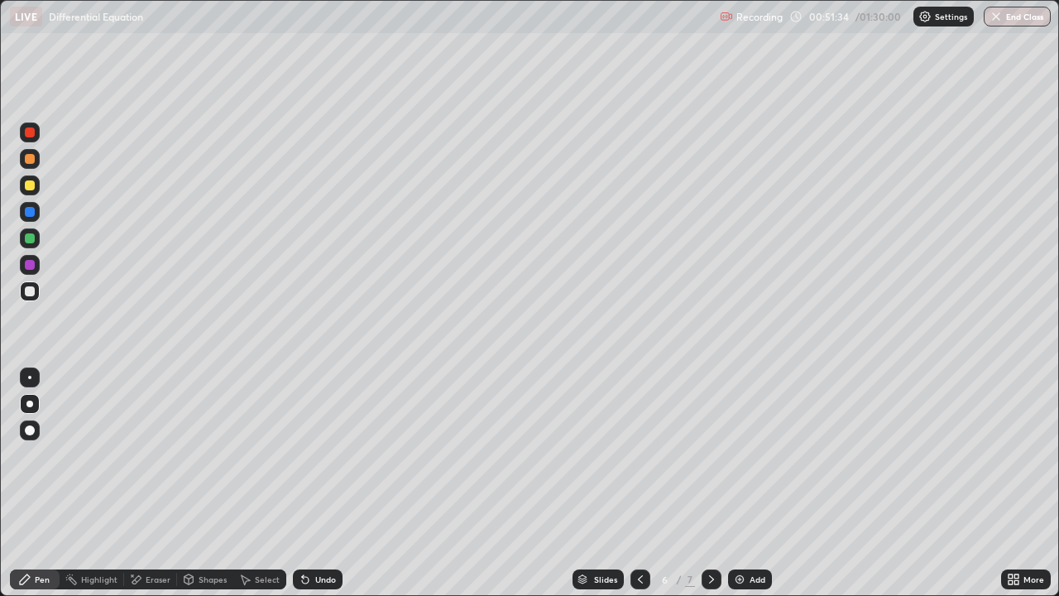
click at [306, 483] on icon at bounding box center [305, 578] width 13 height 13
click at [31, 242] on div at bounding box center [30, 238] width 10 height 10
click at [0, 432] on div "Setting up your live class" at bounding box center [529, 298] width 1059 height 596
click at [710, 483] on icon at bounding box center [711, 578] width 13 height 13
click at [718, 483] on div at bounding box center [712, 579] width 20 height 33
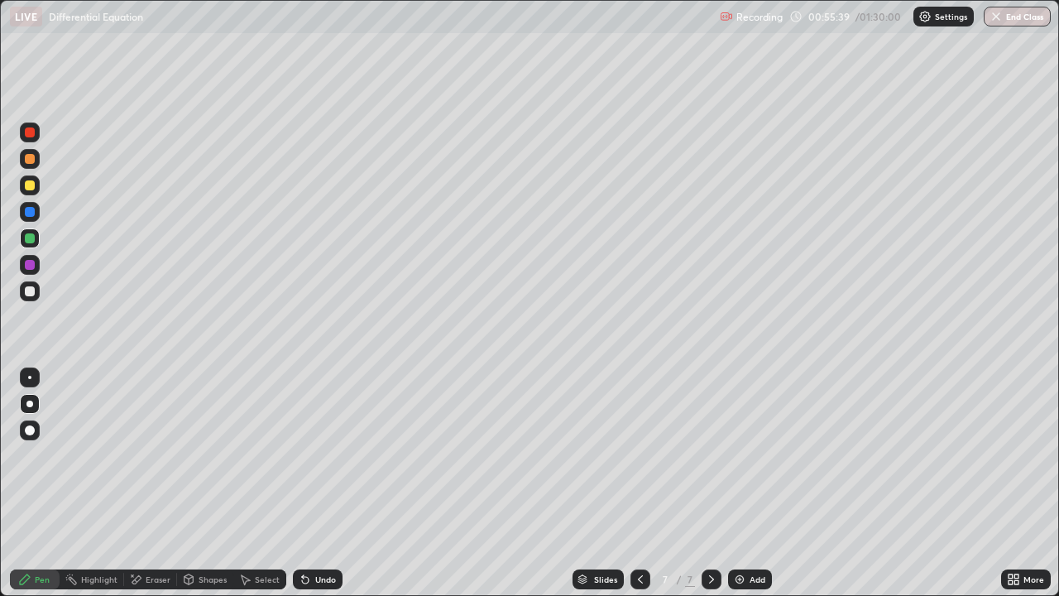
click at [728, 483] on div "Add" at bounding box center [750, 579] width 44 height 20
click at [750, 483] on div "Add" at bounding box center [758, 579] width 16 height 8
click at [30, 184] on div at bounding box center [30, 185] width 10 height 10
click at [26, 233] on div at bounding box center [30, 238] width 10 height 10
click at [146, 483] on div "Eraser" at bounding box center [150, 579] width 53 height 20
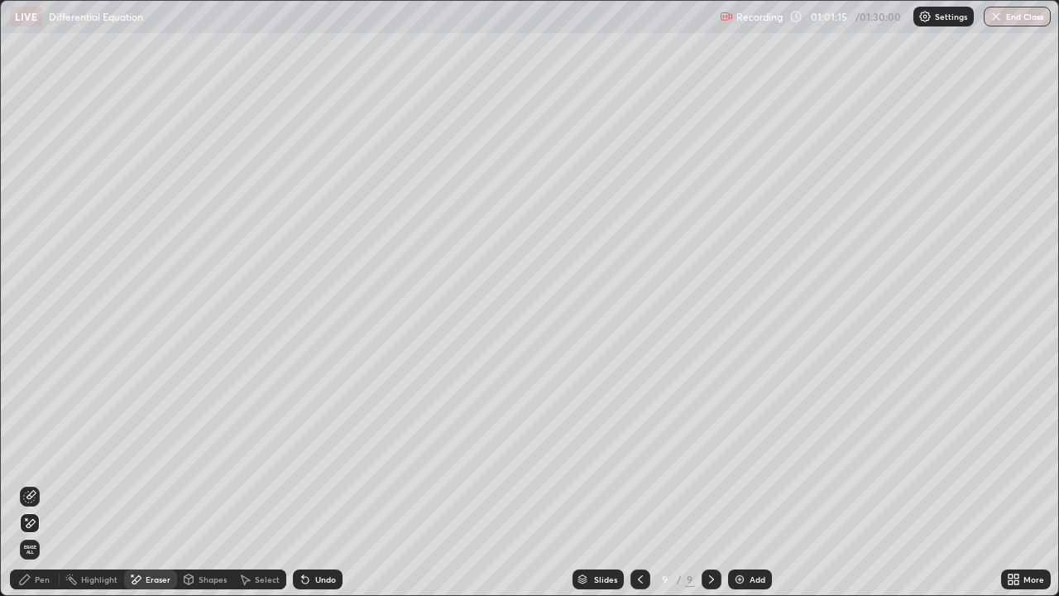
click at [36, 483] on div "Pen" at bounding box center [42, 579] width 15 height 8
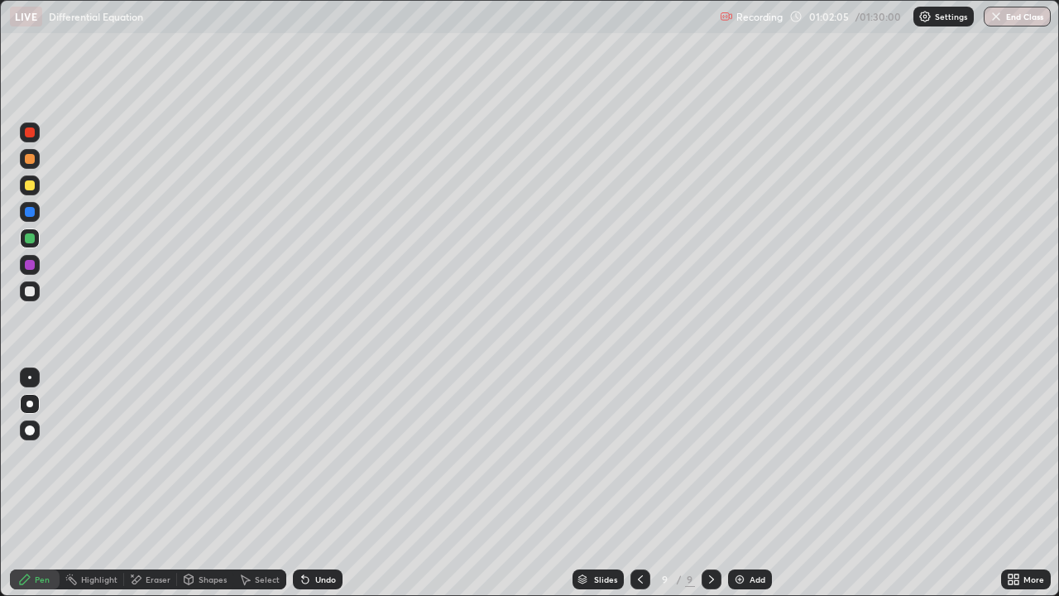
click at [31, 132] on div at bounding box center [30, 132] width 10 height 10
click at [30, 212] on div at bounding box center [30, 212] width 10 height 10
click at [30, 242] on div at bounding box center [30, 238] width 10 height 10
click at [29, 238] on div at bounding box center [30, 238] width 10 height 10
click at [23, 236] on div at bounding box center [30, 238] width 20 height 20
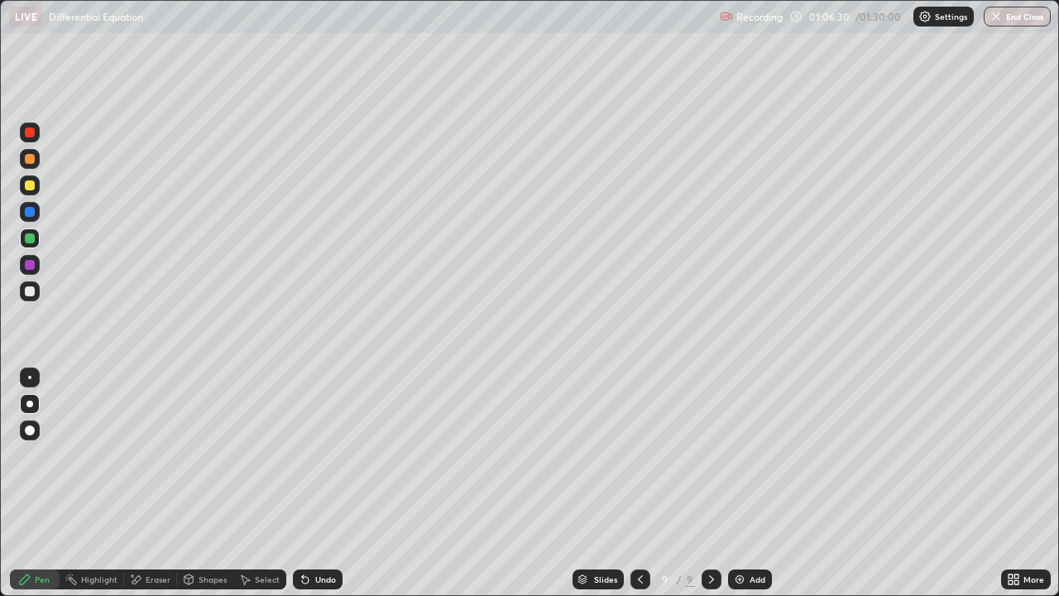
click at [639, 483] on icon at bounding box center [640, 578] width 13 height 13
click at [640, 483] on icon at bounding box center [640, 578] width 13 height 13
click at [639, 483] on icon at bounding box center [640, 578] width 13 height 13
click at [710, 483] on icon at bounding box center [711, 578] width 13 height 13
click at [711, 483] on div at bounding box center [712, 579] width 20 height 20
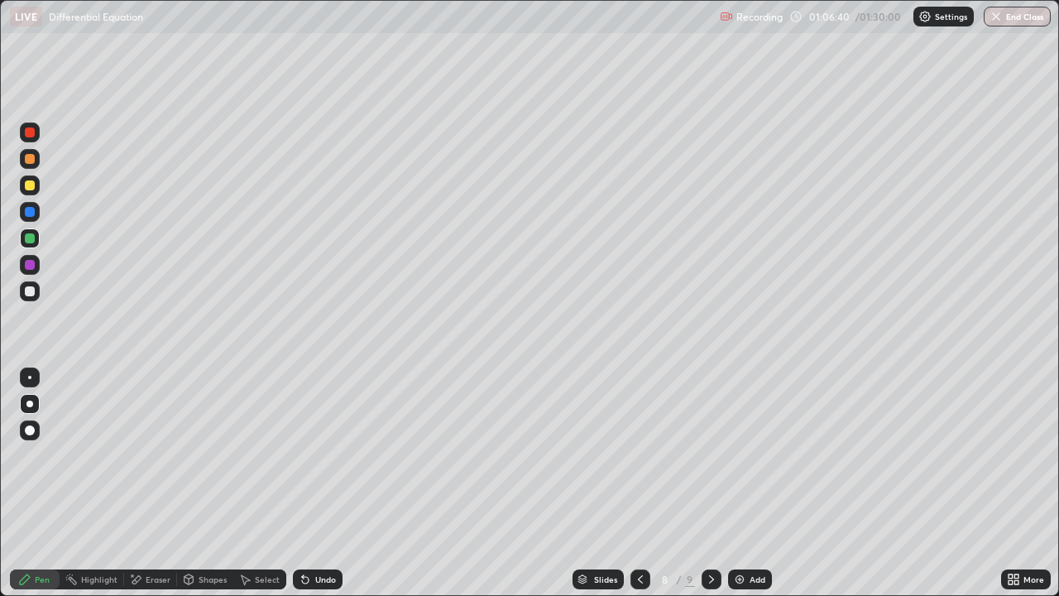
click at [710, 483] on icon at bounding box center [711, 578] width 13 height 13
click at [31, 284] on div at bounding box center [30, 291] width 20 height 20
click at [29, 238] on div at bounding box center [30, 238] width 10 height 10
click at [753, 483] on div "Add" at bounding box center [758, 579] width 16 height 8
click at [31, 291] on div at bounding box center [30, 291] width 10 height 10
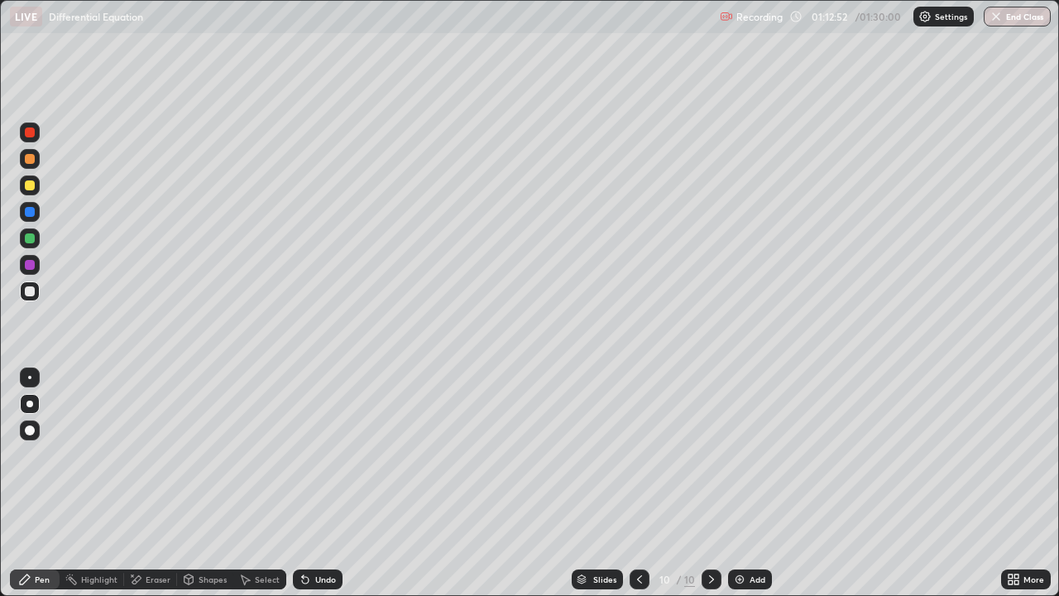
click at [31, 184] on div at bounding box center [30, 185] width 10 height 10
click at [25, 239] on div at bounding box center [30, 238] width 10 height 10
click at [334, 483] on div "Undo" at bounding box center [318, 579] width 50 height 20
click at [31, 295] on div at bounding box center [30, 291] width 10 height 10
click at [30, 297] on div at bounding box center [30, 291] width 20 height 20
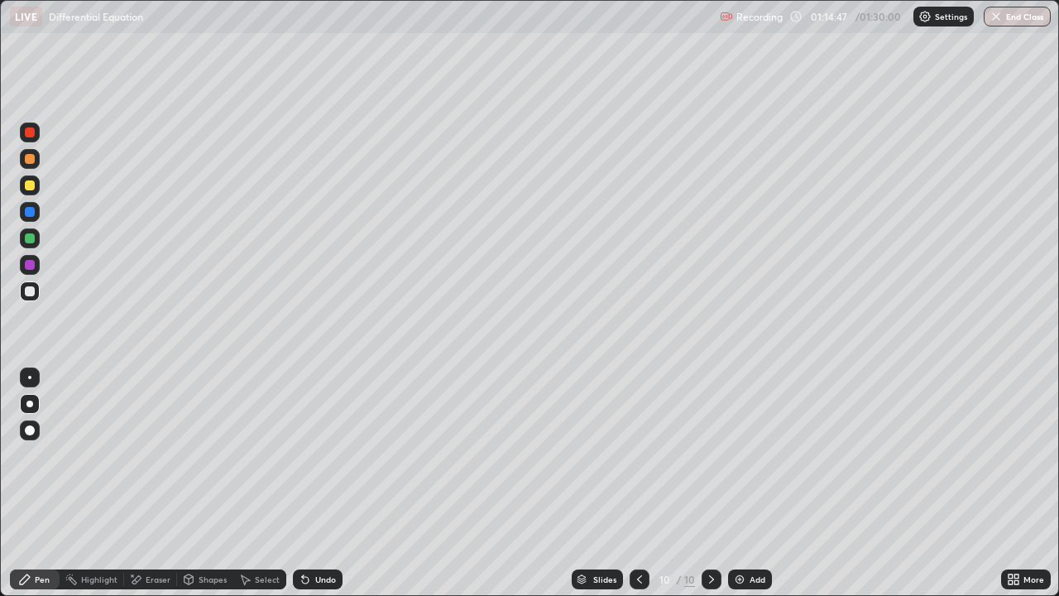
click at [33, 271] on div at bounding box center [30, 265] width 20 height 20
click at [320, 483] on div "Undo" at bounding box center [318, 579] width 50 height 20
click at [30, 292] on div at bounding box center [30, 291] width 10 height 10
click at [323, 483] on div "Undo" at bounding box center [325, 579] width 21 height 8
click at [25, 292] on div at bounding box center [30, 291] width 10 height 10
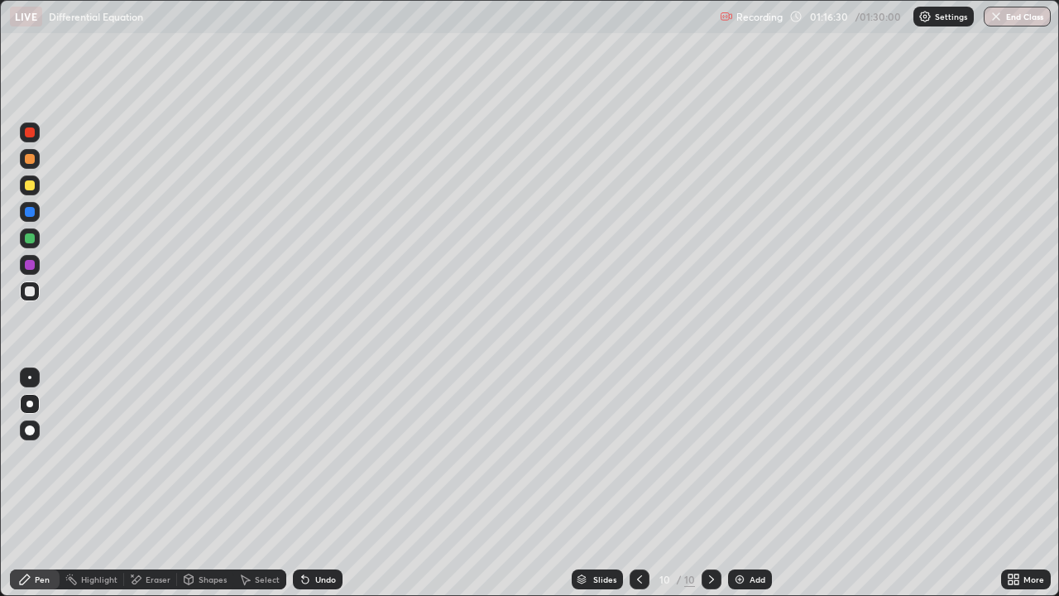
click at [26, 235] on div at bounding box center [30, 238] width 10 height 10
click at [38, 299] on div at bounding box center [30, 291] width 20 height 26
click at [30, 295] on div at bounding box center [30, 291] width 10 height 10
click at [29, 240] on div at bounding box center [30, 238] width 10 height 10
click at [745, 483] on img at bounding box center [739, 578] width 13 height 13
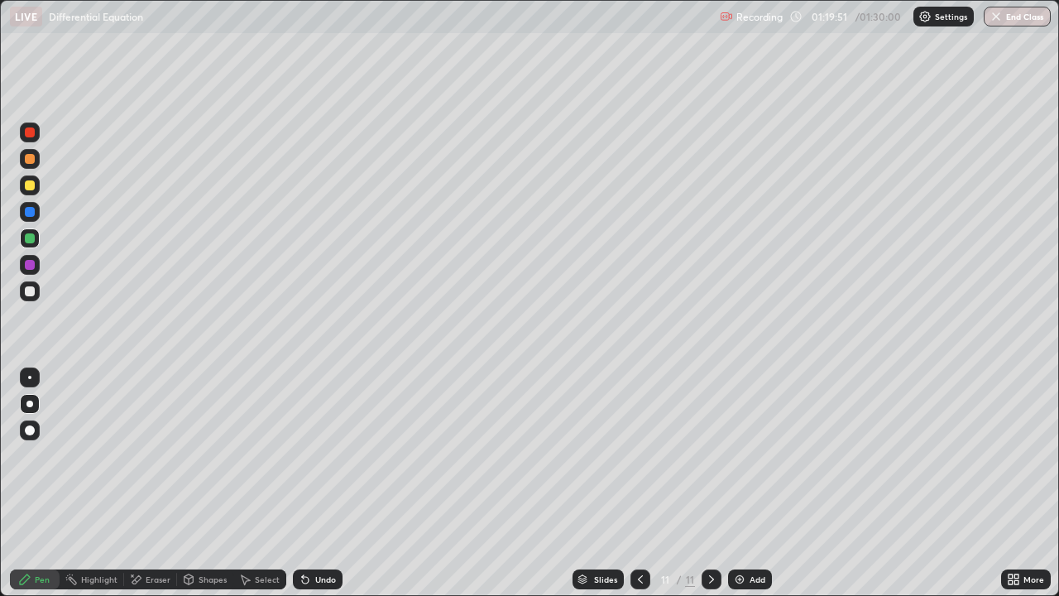
click at [31, 139] on div at bounding box center [30, 132] width 20 height 20
click at [31, 245] on div at bounding box center [30, 238] width 20 height 20
click at [32, 292] on div at bounding box center [30, 291] width 10 height 10
click at [323, 483] on div "Undo" at bounding box center [325, 579] width 21 height 8
click at [639, 483] on icon at bounding box center [640, 578] width 13 height 13
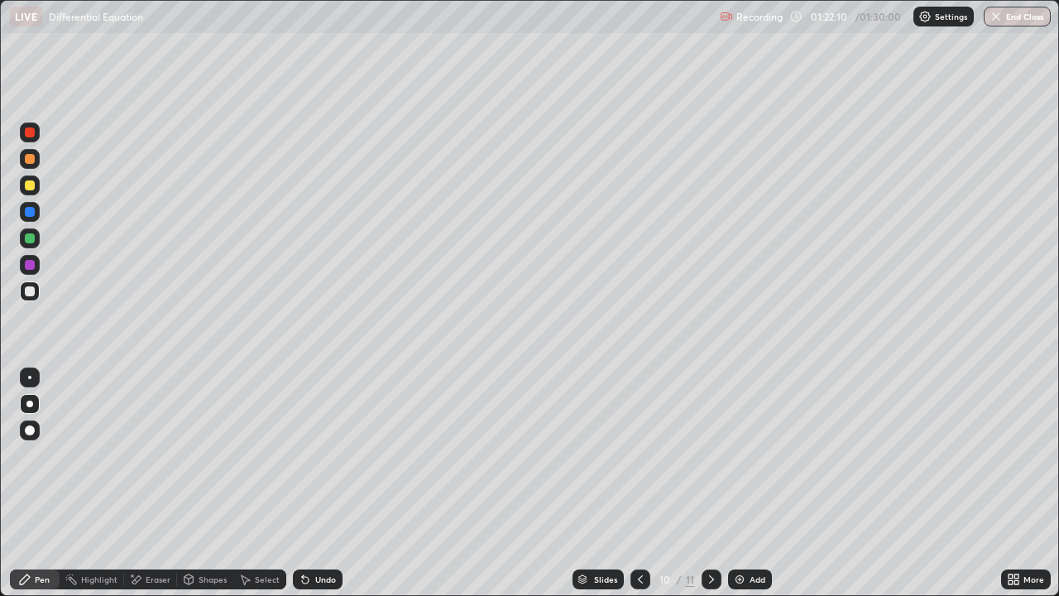
click at [306, 483] on icon at bounding box center [305, 578] width 13 height 13
click at [309, 483] on div "Undo" at bounding box center [318, 579] width 50 height 20
click at [751, 483] on div "Add" at bounding box center [750, 579] width 44 height 20
click at [30, 184] on div at bounding box center [30, 185] width 10 height 10
click at [135, 483] on icon at bounding box center [136, 579] width 9 height 8
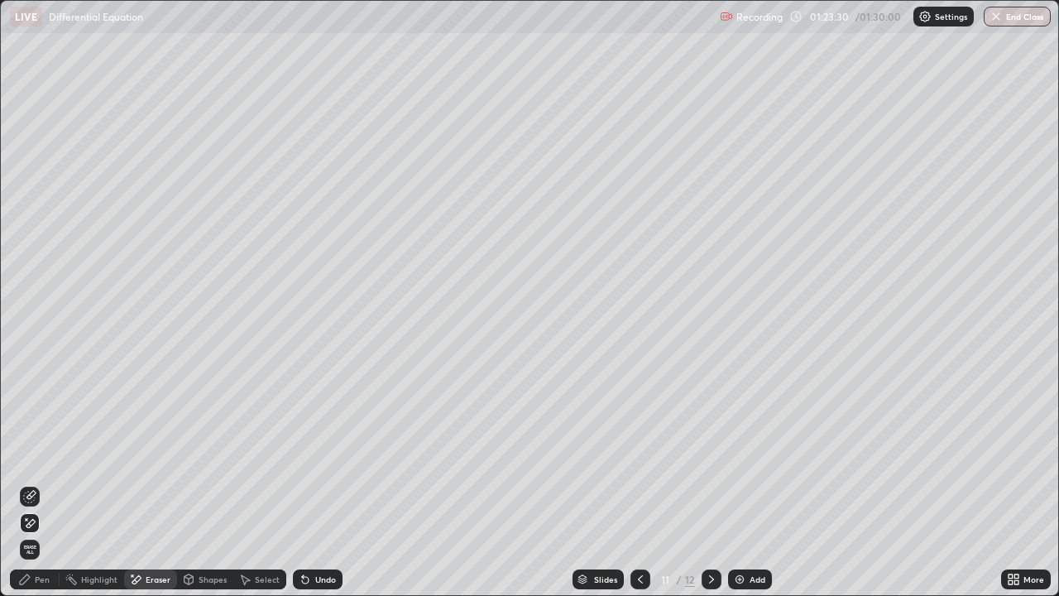
click at [26, 483] on icon at bounding box center [24, 578] width 13 height 13
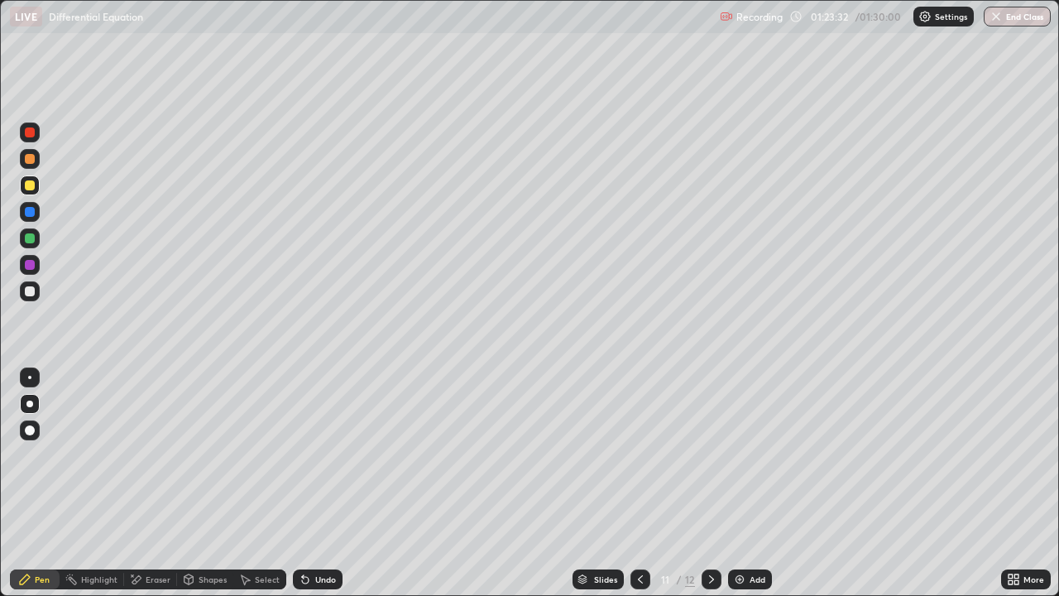
click at [40, 483] on div "Pen" at bounding box center [42, 579] width 15 height 8
click at [30, 237] on div at bounding box center [30, 238] width 10 height 10
click at [639, 483] on icon at bounding box center [640, 578] width 13 height 13
click at [710, 483] on icon at bounding box center [711, 578] width 13 height 13
click at [315, 483] on div "Undo" at bounding box center [325, 579] width 21 height 8
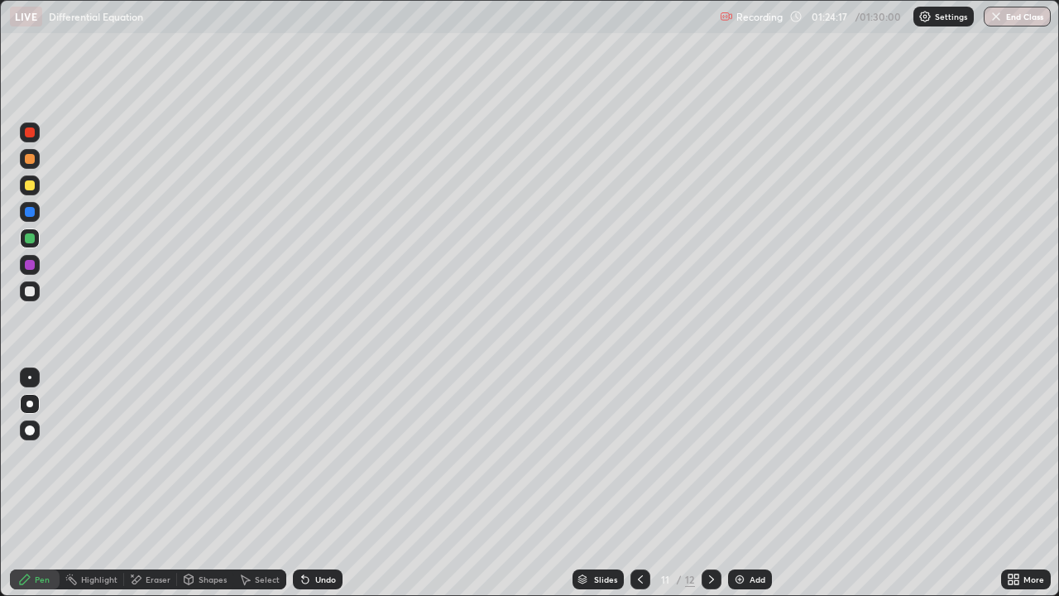
click at [637, 483] on icon at bounding box center [640, 578] width 13 height 13
click at [711, 483] on div at bounding box center [712, 579] width 20 height 20
click at [710, 483] on icon at bounding box center [711, 578] width 13 height 13
click at [637, 483] on icon at bounding box center [640, 578] width 13 height 13
click at [324, 483] on div "Undo" at bounding box center [318, 579] width 50 height 20
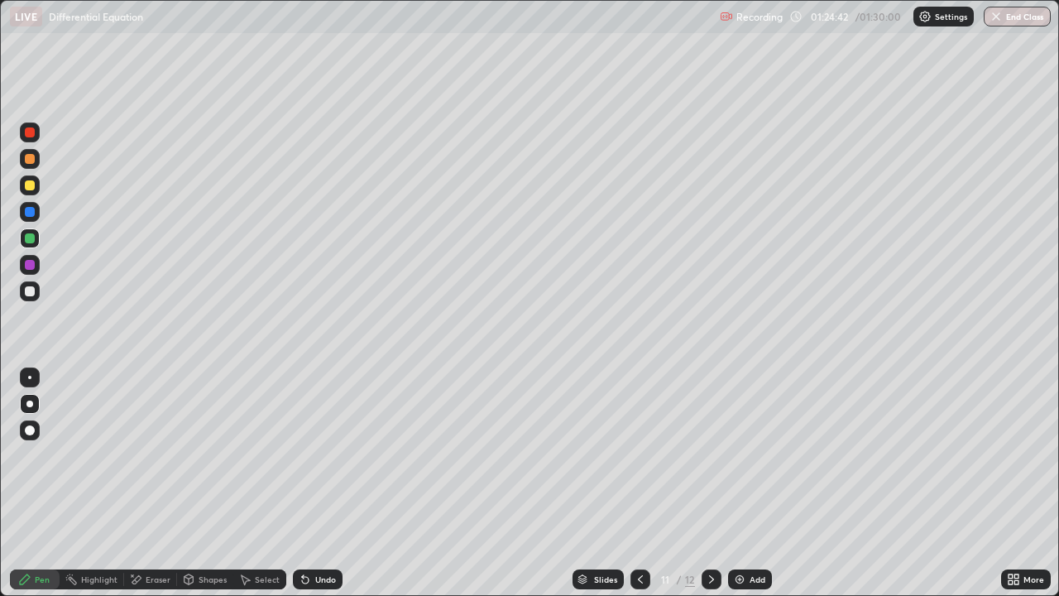
click at [328, 483] on div "Undo" at bounding box center [318, 579] width 50 height 20
click at [319, 483] on div "Undo" at bounding box center [318, 579] width 50 height 20
click at [26, 293] on div at bounding box center [30, 291] width 10 height 10
click at [1004, 22] on button "End Class" at bounding box center [1017, 17] width 65 height 20
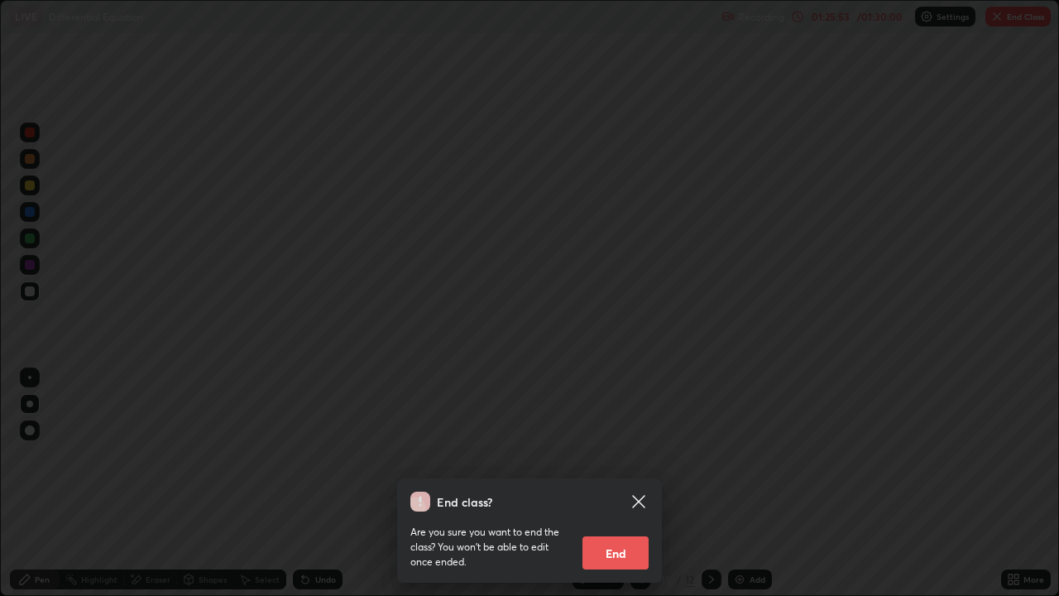
click at [608, 483] on button "End" at bounding box center [615, 552] width 66 height 33
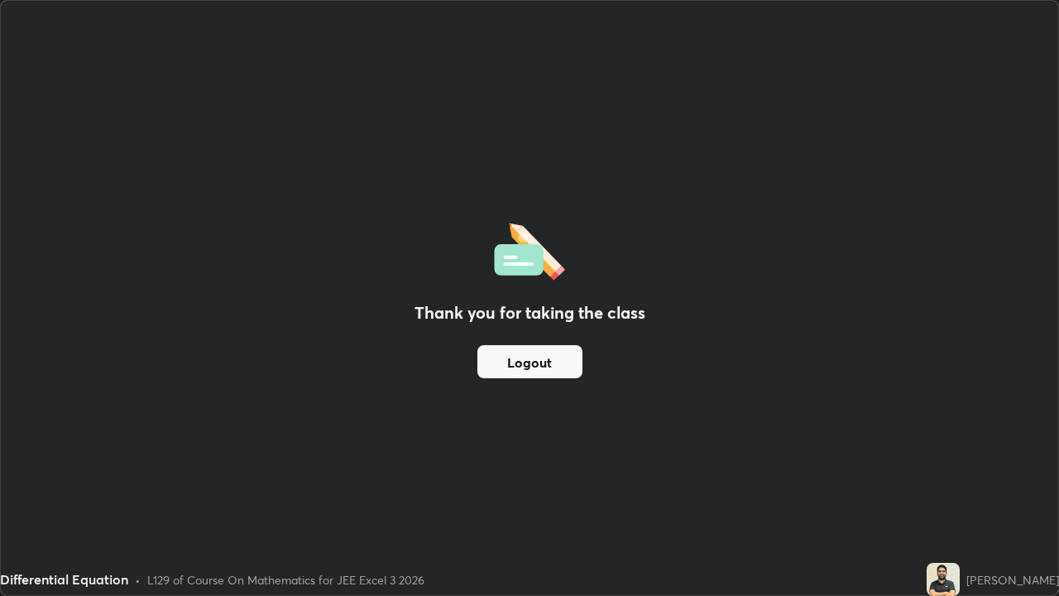
click at [531, 362] on button "Logout" at bounding box center [529, 361] width 105 height 33
click at [525, 367] on button "Logout" at bounding box center [529, 361] width 105 height 33
click at [514, 357] on button "Logout" at bounding box center [529, 361] width 105 height 33
click at [510, 362] on button "Logout" at bounding box center [529, 361] width 105 height 33
